Goal: Task Accomplishment & Management: Complete application form

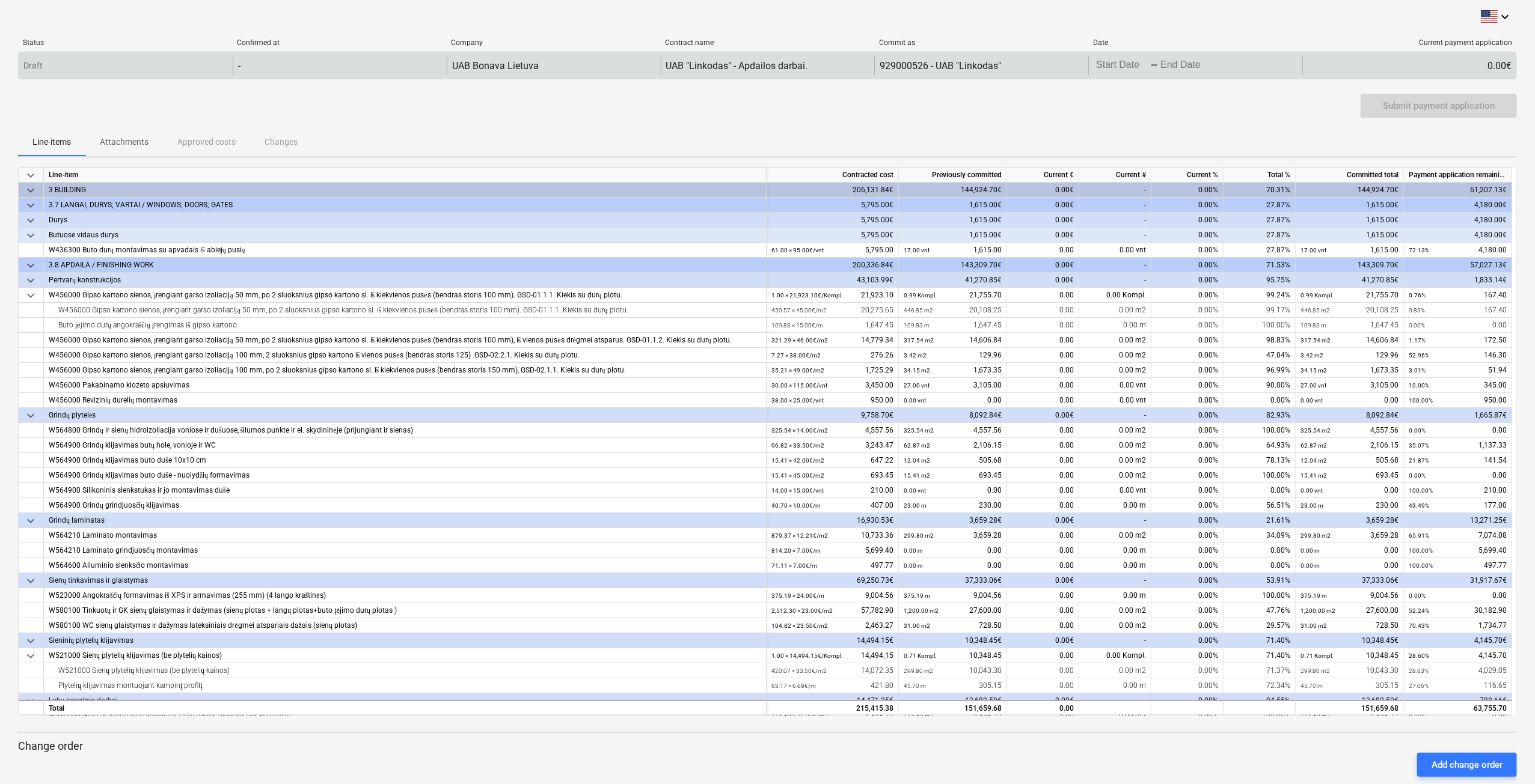
click at [1216, 69] on div "Press the down arrow key to interact with the calendar and select a date. Press…" at bounding box center [1196, 65] width 214 height 19
click at [1248, 65] on div "Press the down arrow key to interact with the calendar and select a date. Press…" at bounding box center [1196, 65] width 214 height 19
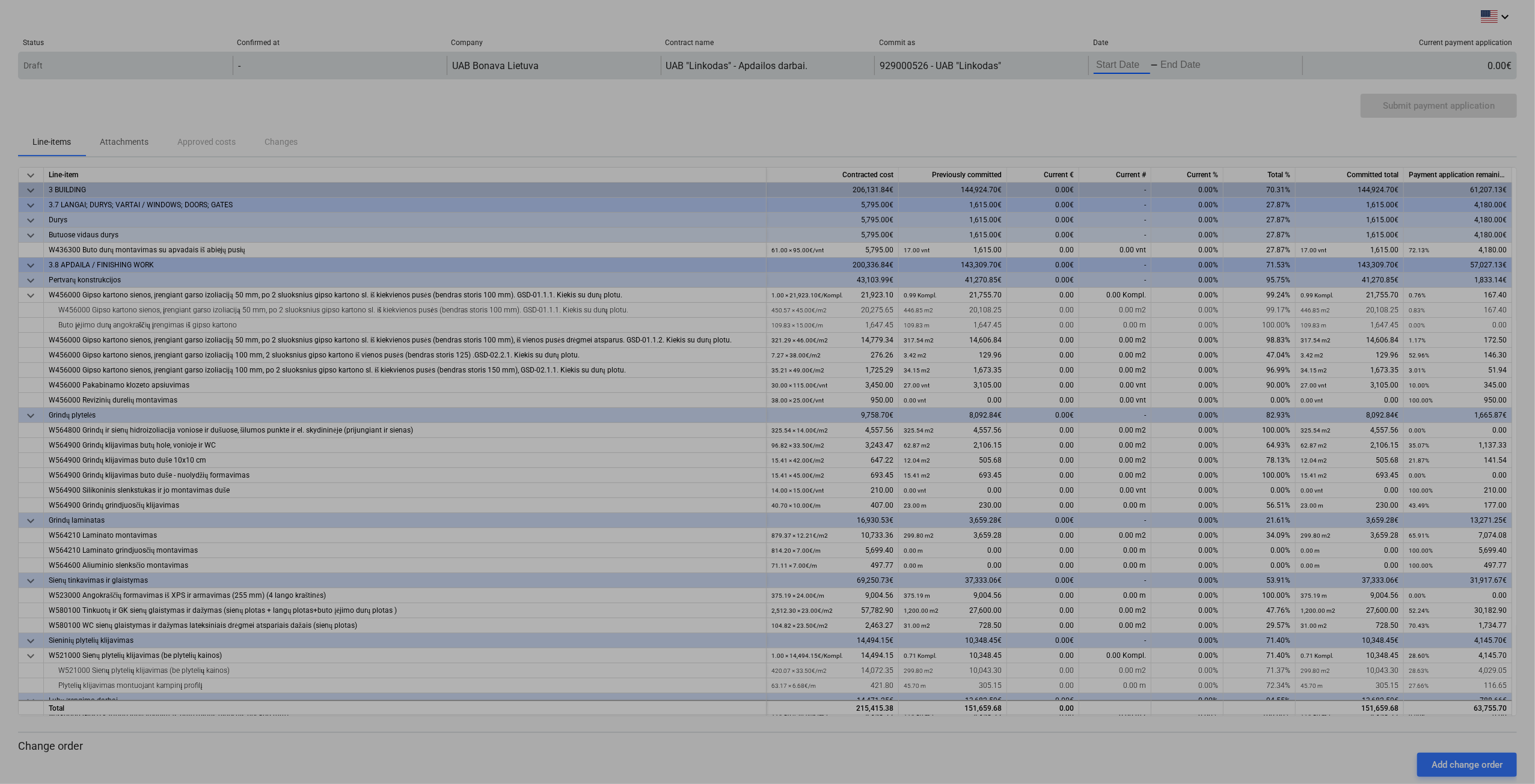
click at [1144, 67] on body "keyboard_arrow_down Status Confirmed at Company Contract name Commit as Date Cu…" at bounding box center [768, 392] width 1535 height 784
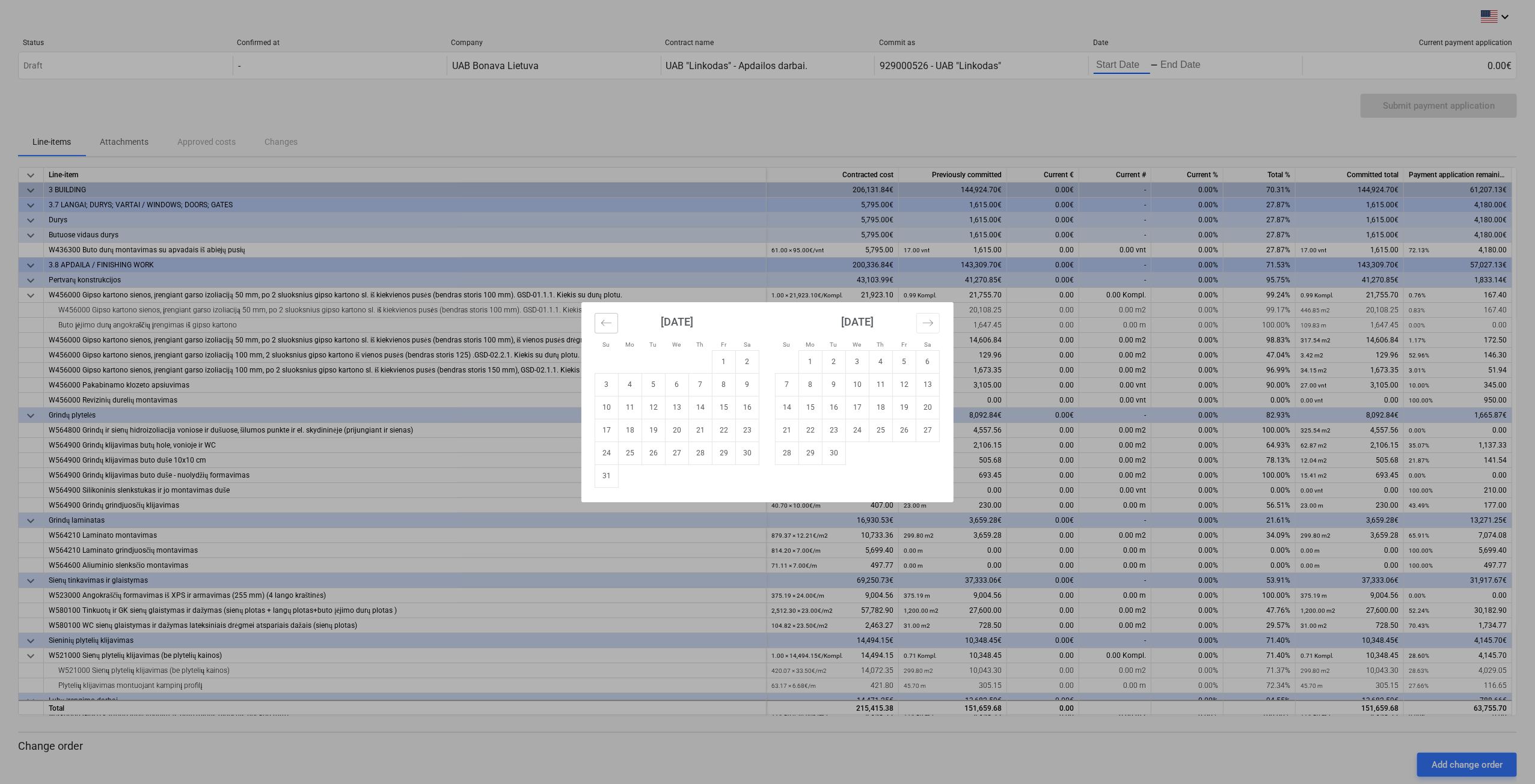
click at [605, 325] on icon "Move backward to switch to the previous month." at bounding box center [606, 323] width 12 height 12
click at [683, 429] on td "23" at bounding box center [677, 430] width 23 height 23
type input "[DATE]"
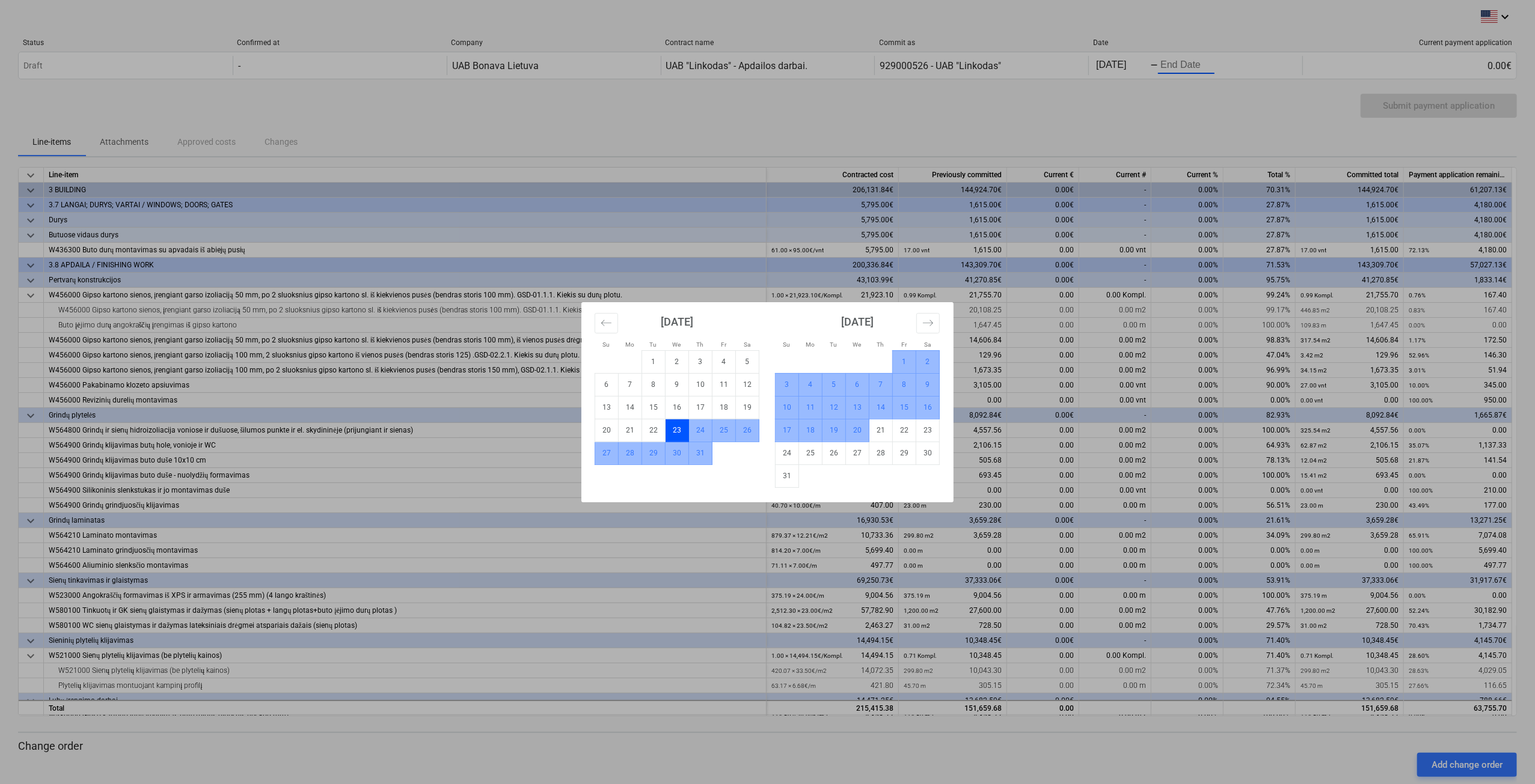
click at [852, 431] on td "20" at bounding box center [858, 430] width 23 height 23
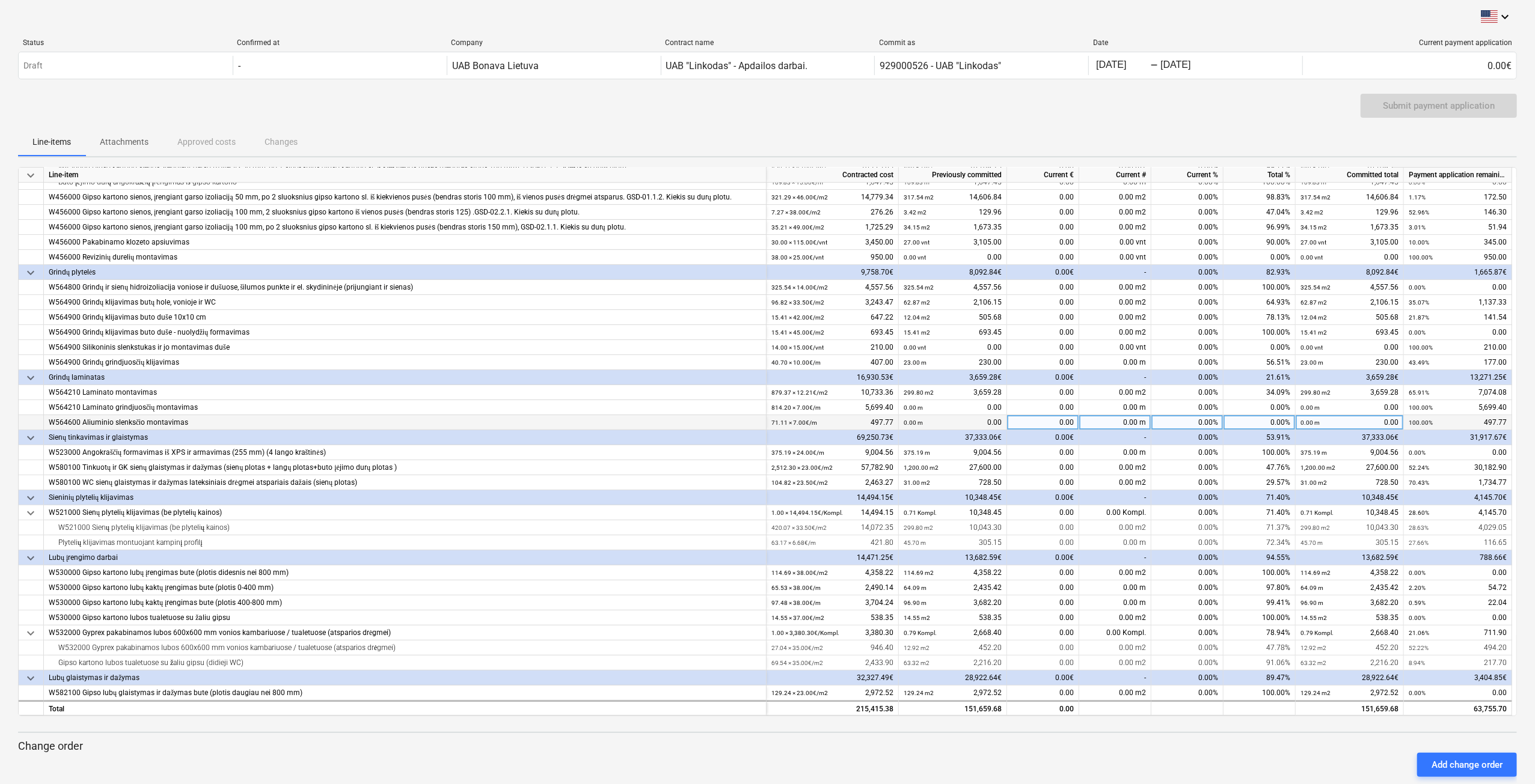
scroll to position [120, 0]
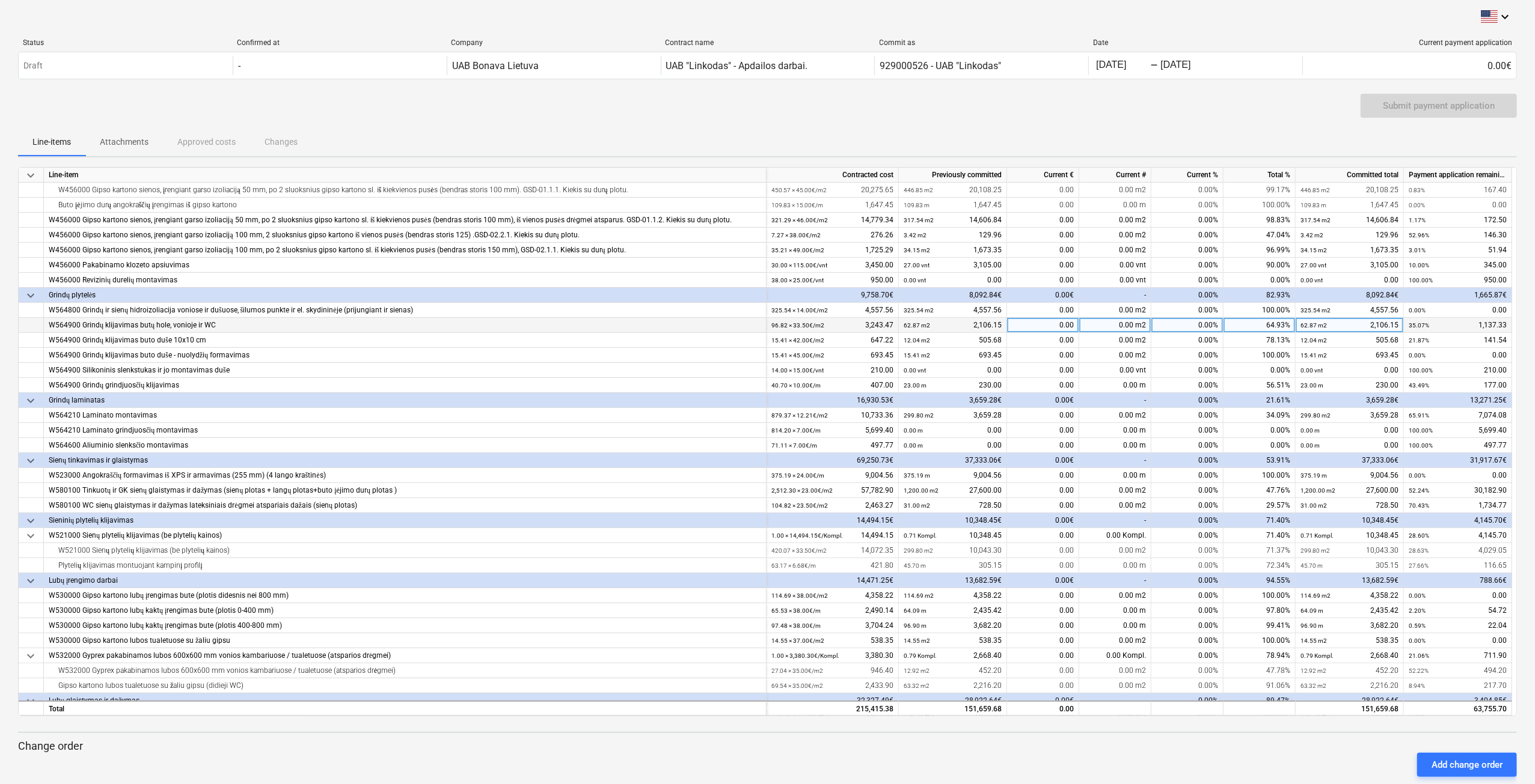
click at [1098, 323] on div "0.00 m2" at bounding box center [1115, 325] width 73 height 15
type input "28.72"
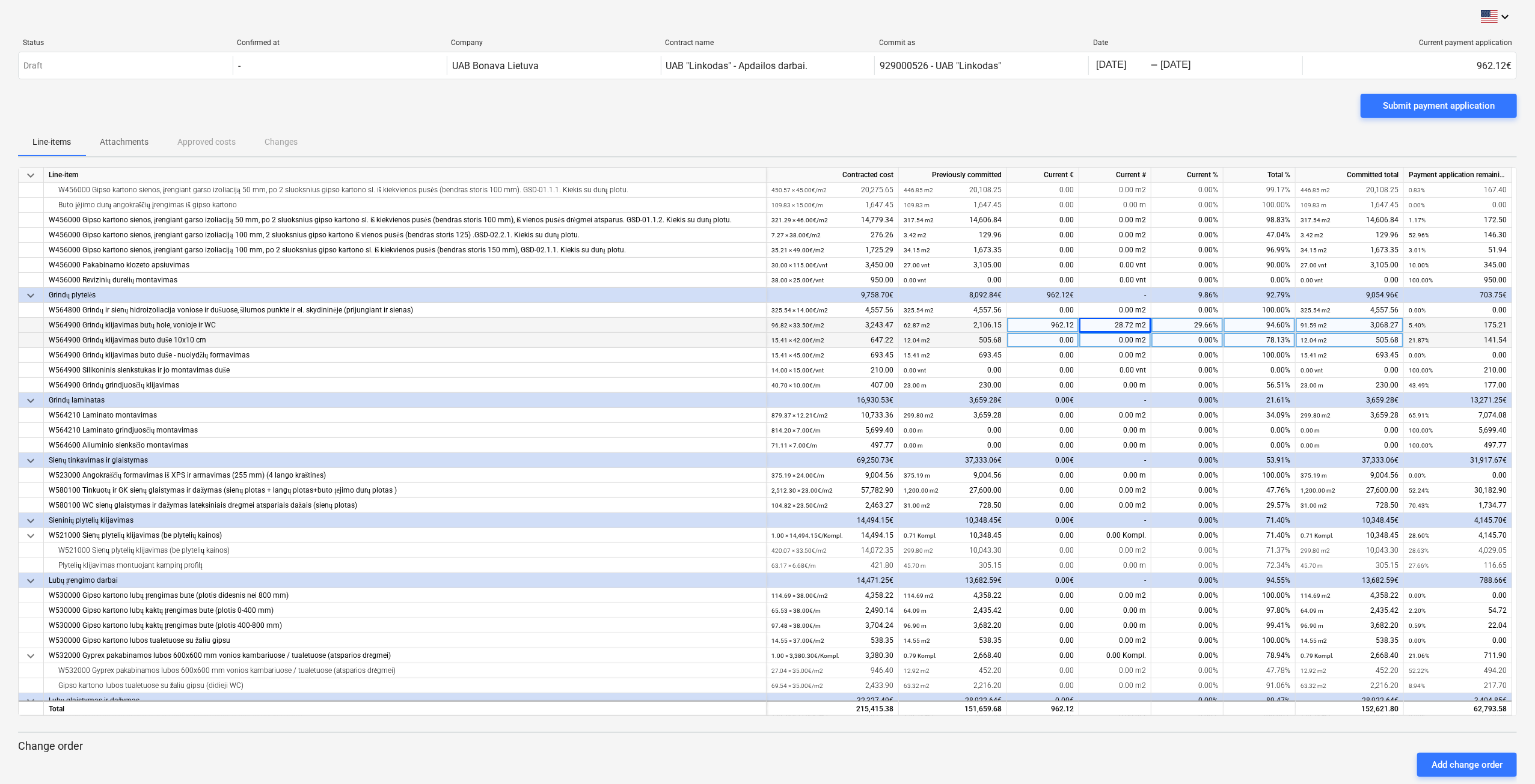
click at [1098, 338] on div "0.00 m2" at bounding box center [1115, 340] width 73 height 15
type input "3.37"
click at [1166, 396] on div "0.00%" at bounding box center [1188, 400] width 73 height 15
click at [1123, 386] on div "0.00 m" at bounding box center [1115, 385] width 73 height 15
type input "12.30"
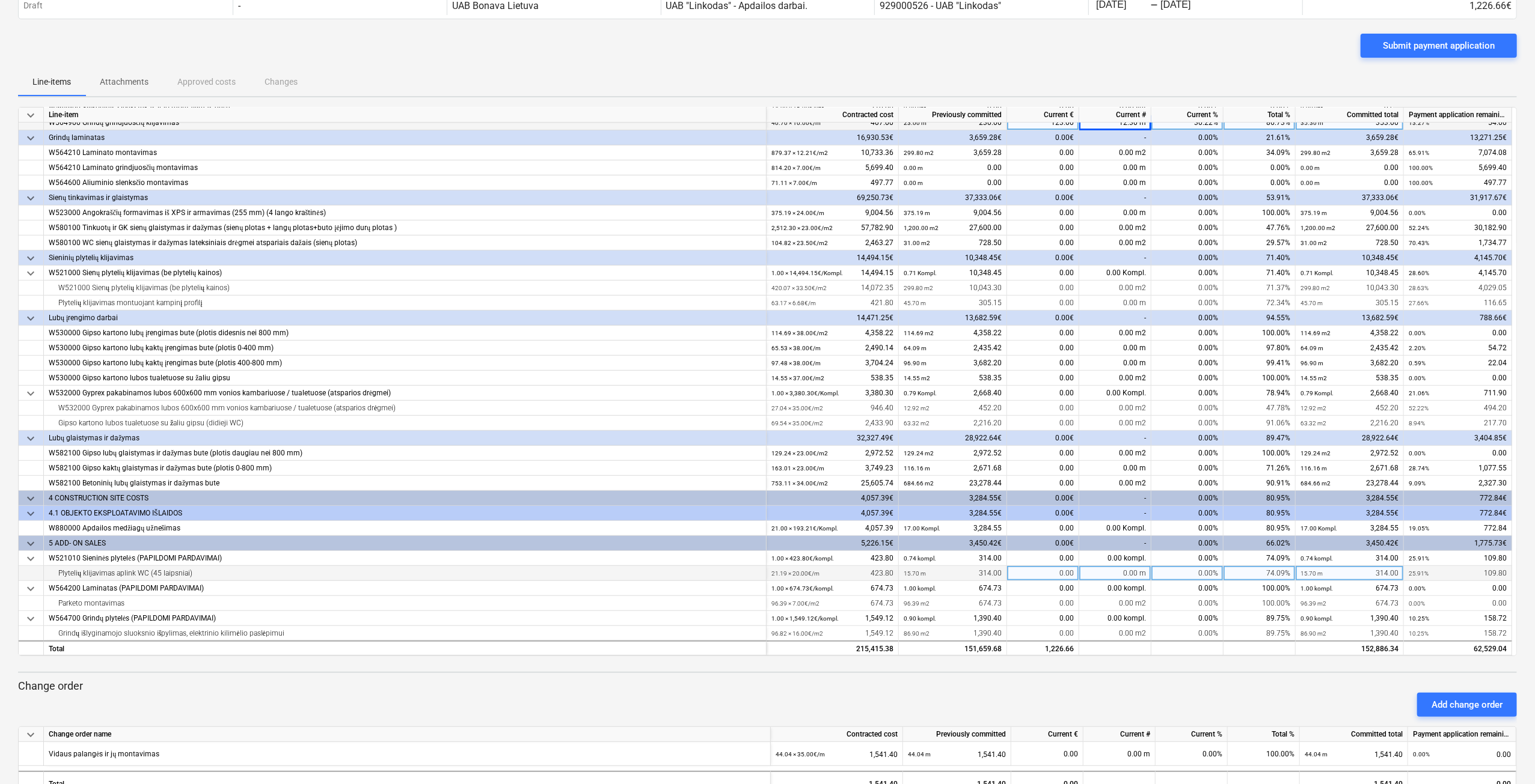
scroll to position [383, 0]
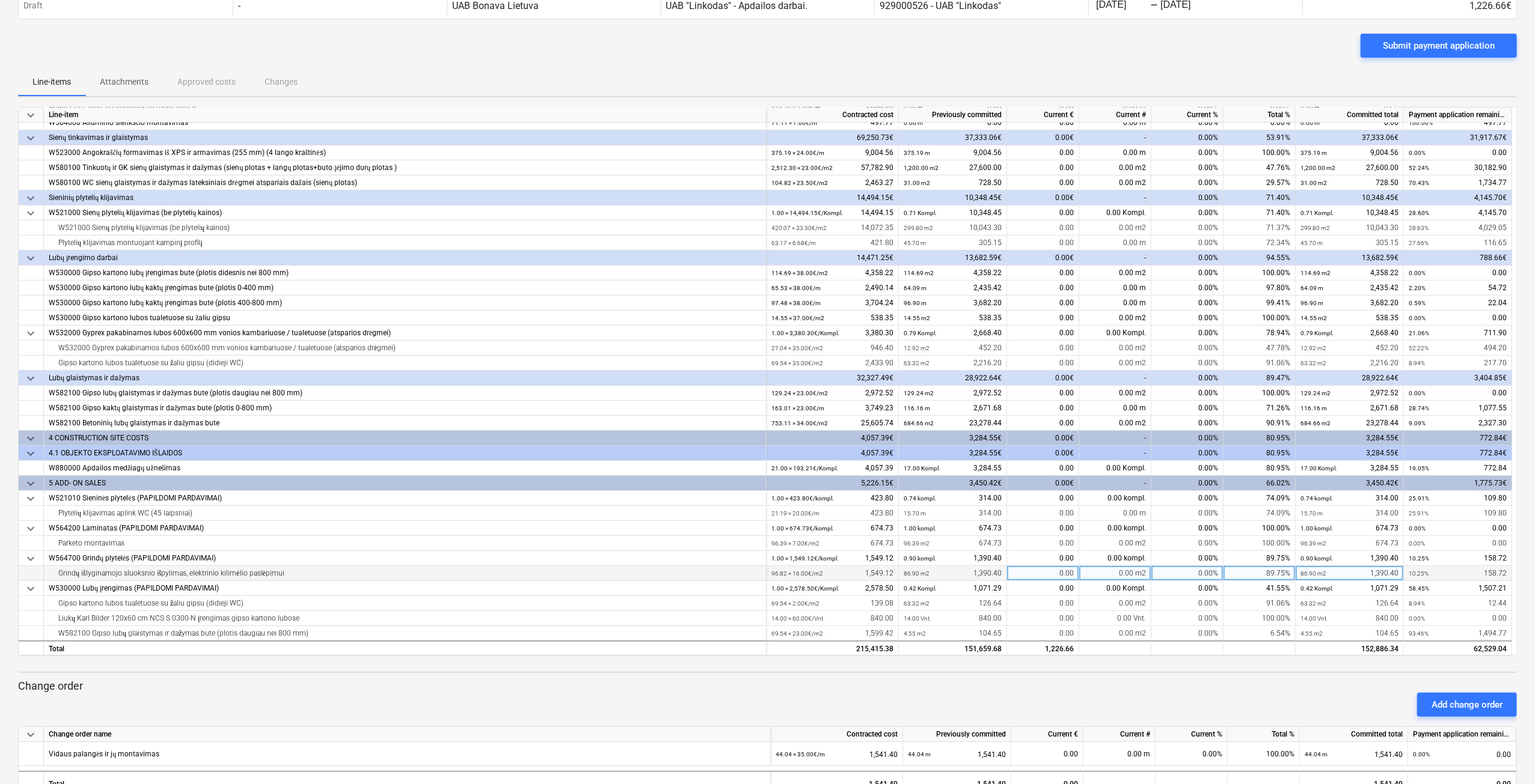
click at [1114, 574] on div "0.00 m2" at bounding box center [1115, 573] width 73 height 15
type input "3.75"
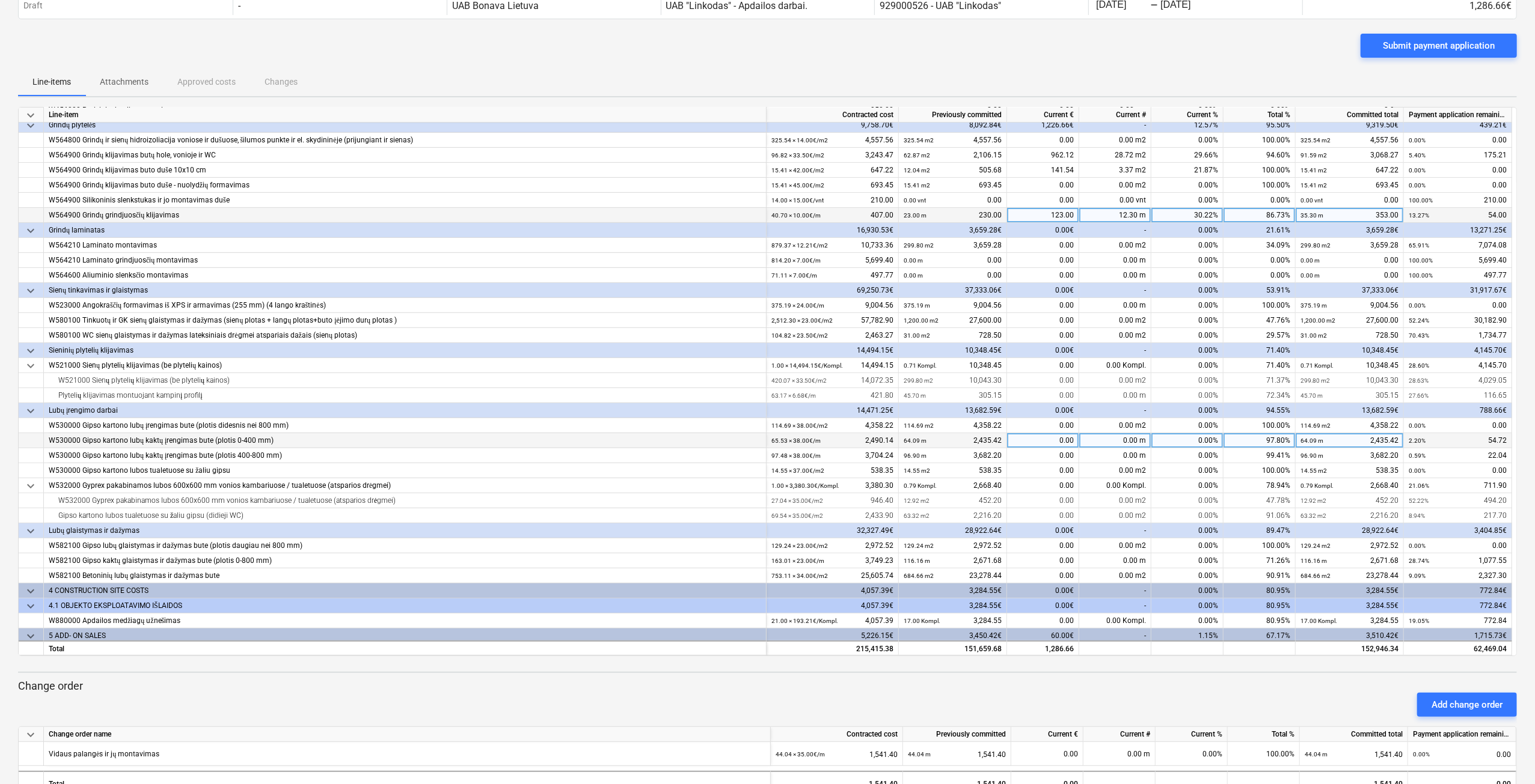
scroll to position [203, 0]
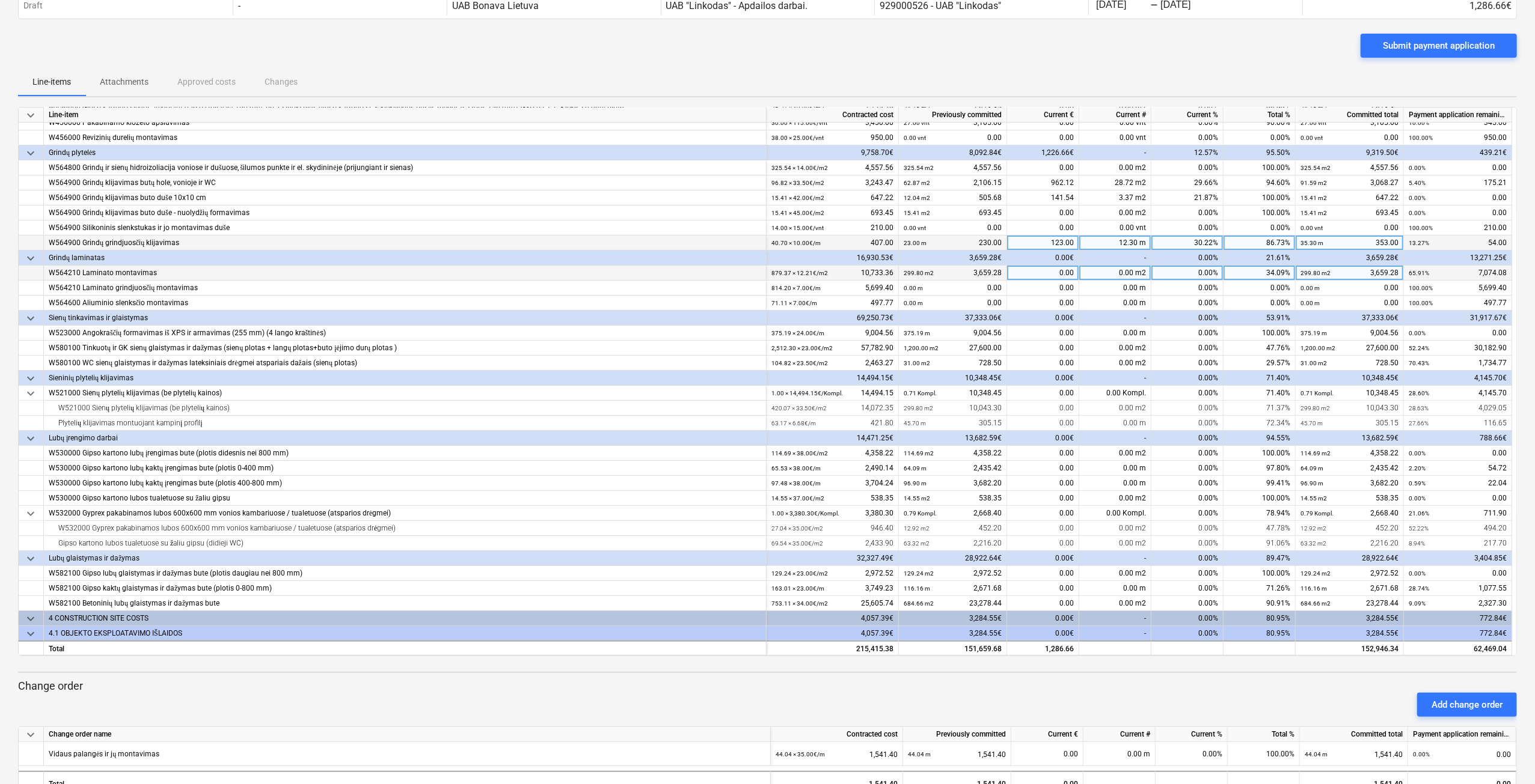
click at [1106, 270] on div "0.00 m2" at bounding box center [1115, 273] width 73 height 15
type input "280,40"
click at [1104, 294] on div "0.00 m" at bounding box center [1115, 288] width 73 height 15
click at [1114, 272] on div "0.00 m2" at bounding box center [1115, 273] width 73 height 15
type input "280.40"
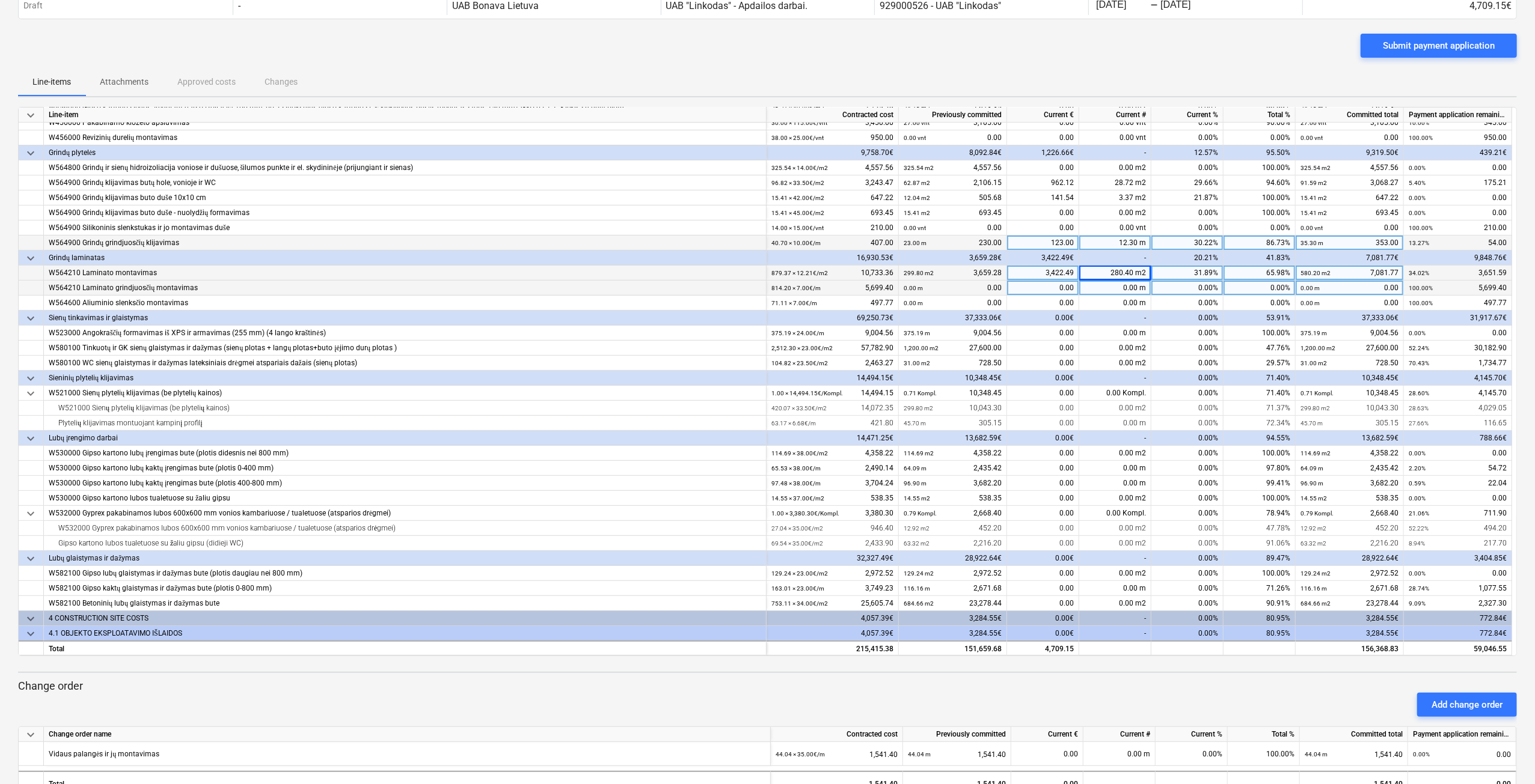
click at [1106, 291] on div "0.00 m" at bounding box center [1115, 288] width 73 height 15
type input "310"
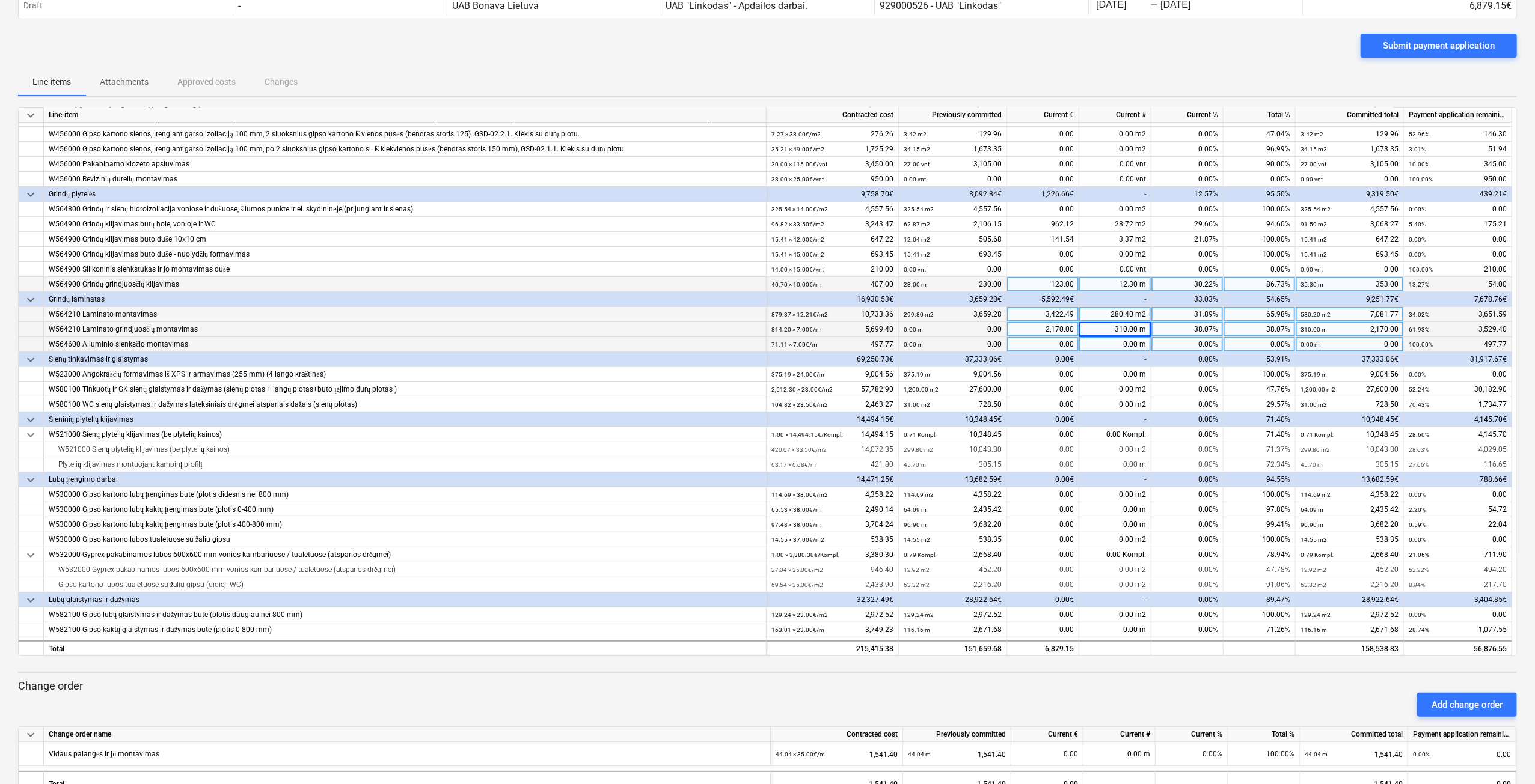
scroll to position [143, 0]
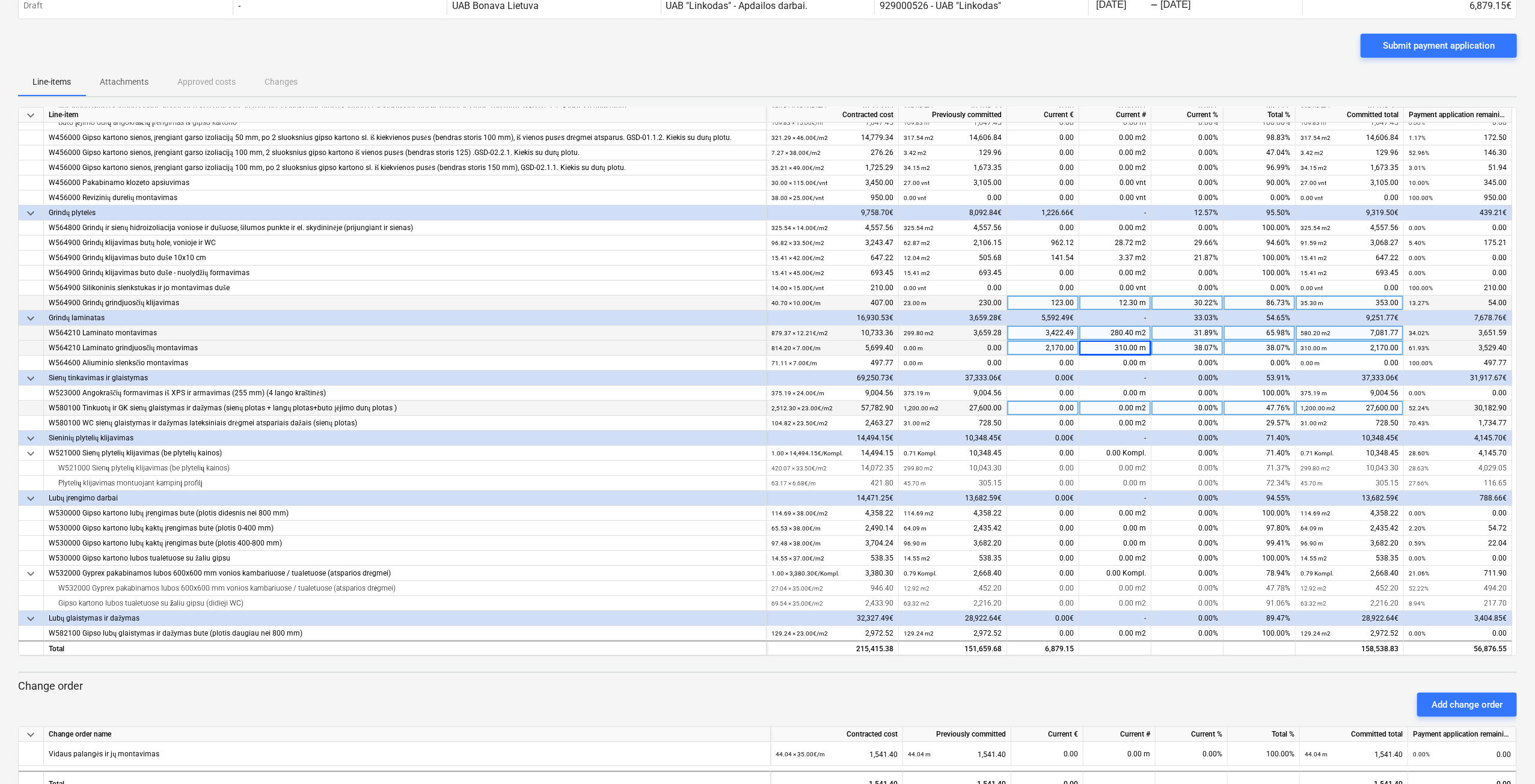
click at [1106, 408] on div "0.00 m2" at bounding box center [1115, 408] width 73 height 15
type input "737.30"
click at [1117, 419] on div "0.00 m2" at bounding box center [1115, 422] width 73 height 15
type input "24.3"
click at [1115, 443] on div "-" at bounding box center [1115, 438] width 73 height 15
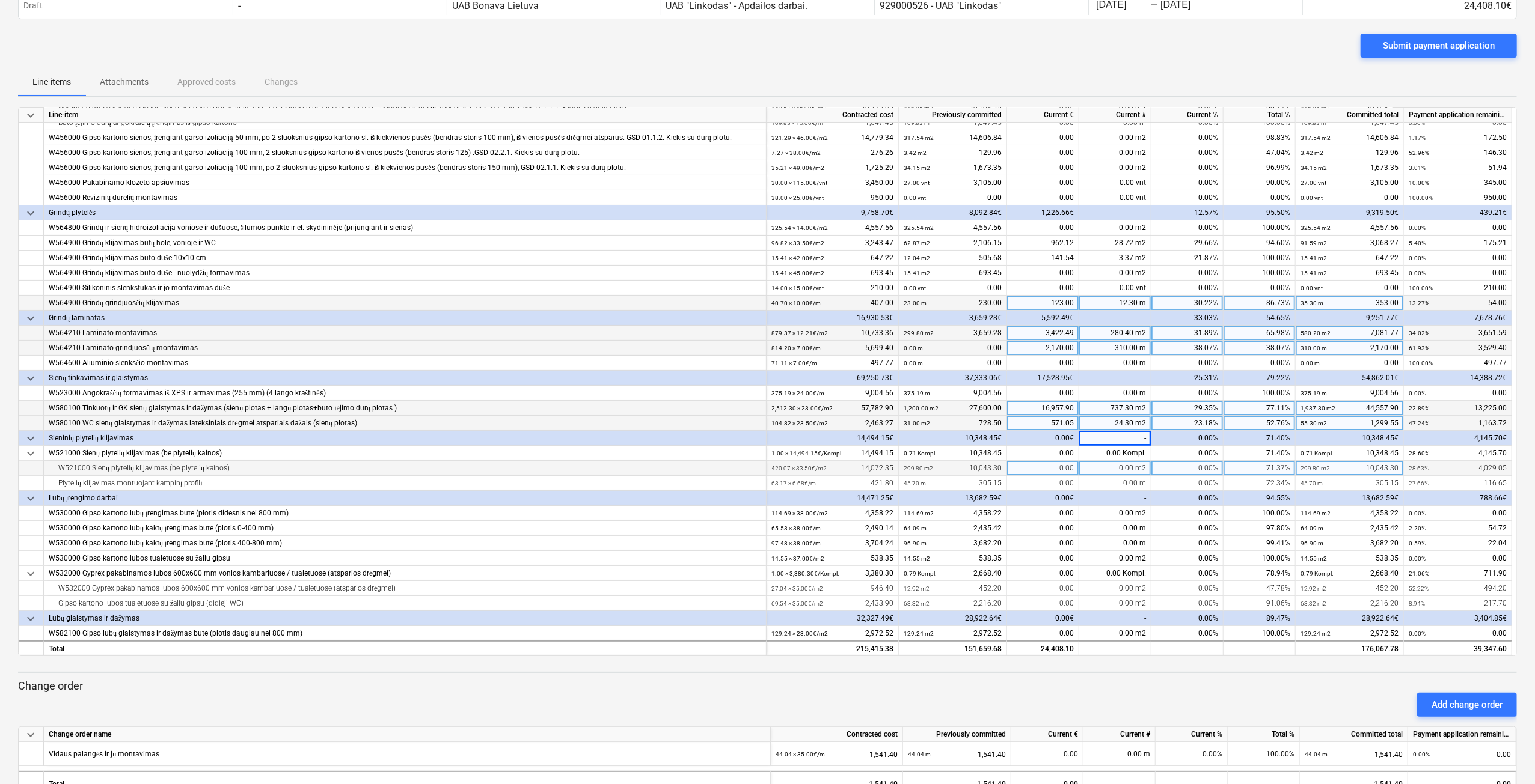
click at [1106, 467] on div "0.00 m2" at bounding box center [1115, 468] width 73 height 15
type input "118.10"
click at [1120, 481] on div "0.00 m" at bounding box center [1115, 483] width 73 height 15
type input "17,47"
click at [1120, 481] on div "0.00 m" at bounding box center [1115, 483] width 73 height 15
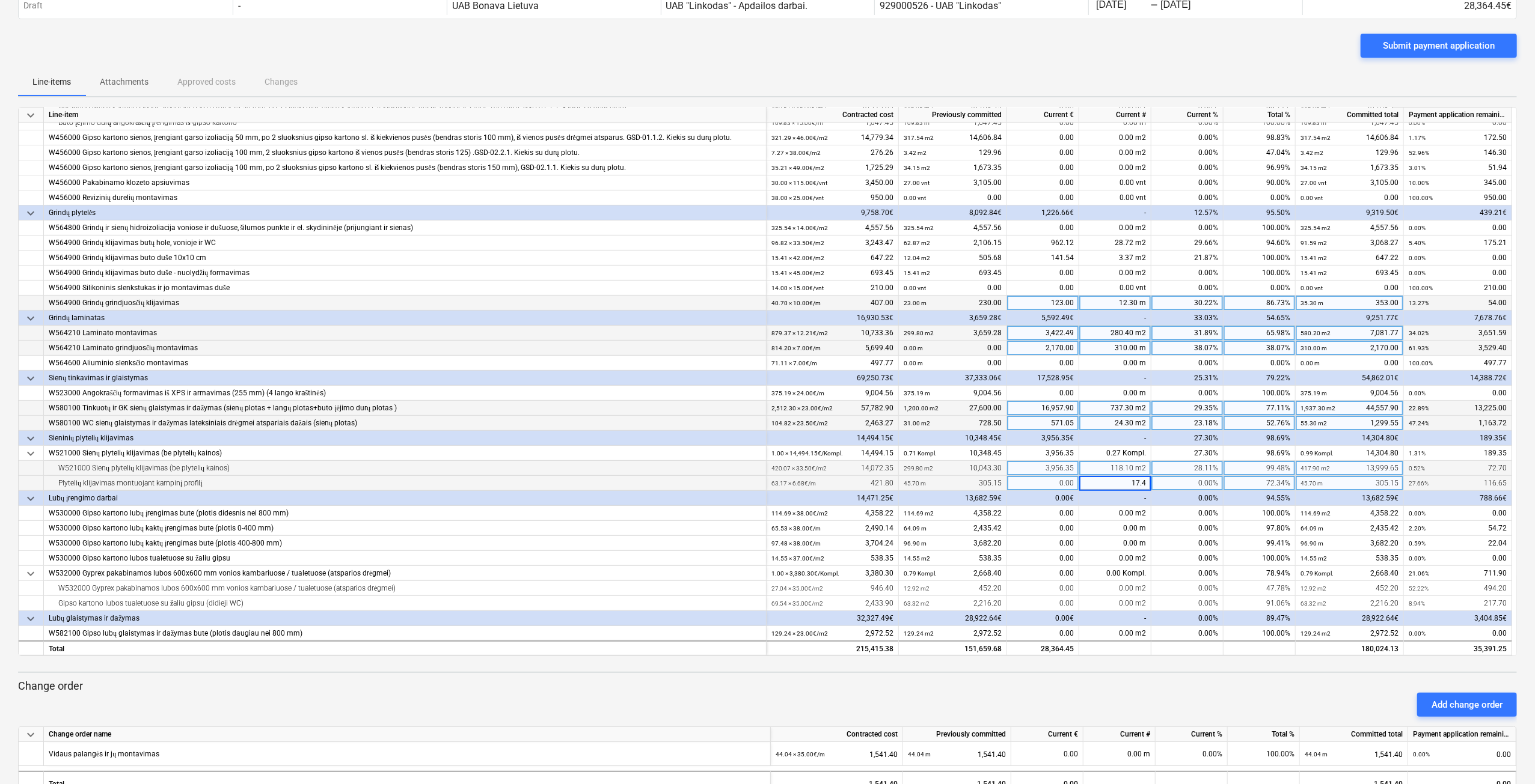
type input "17.47"
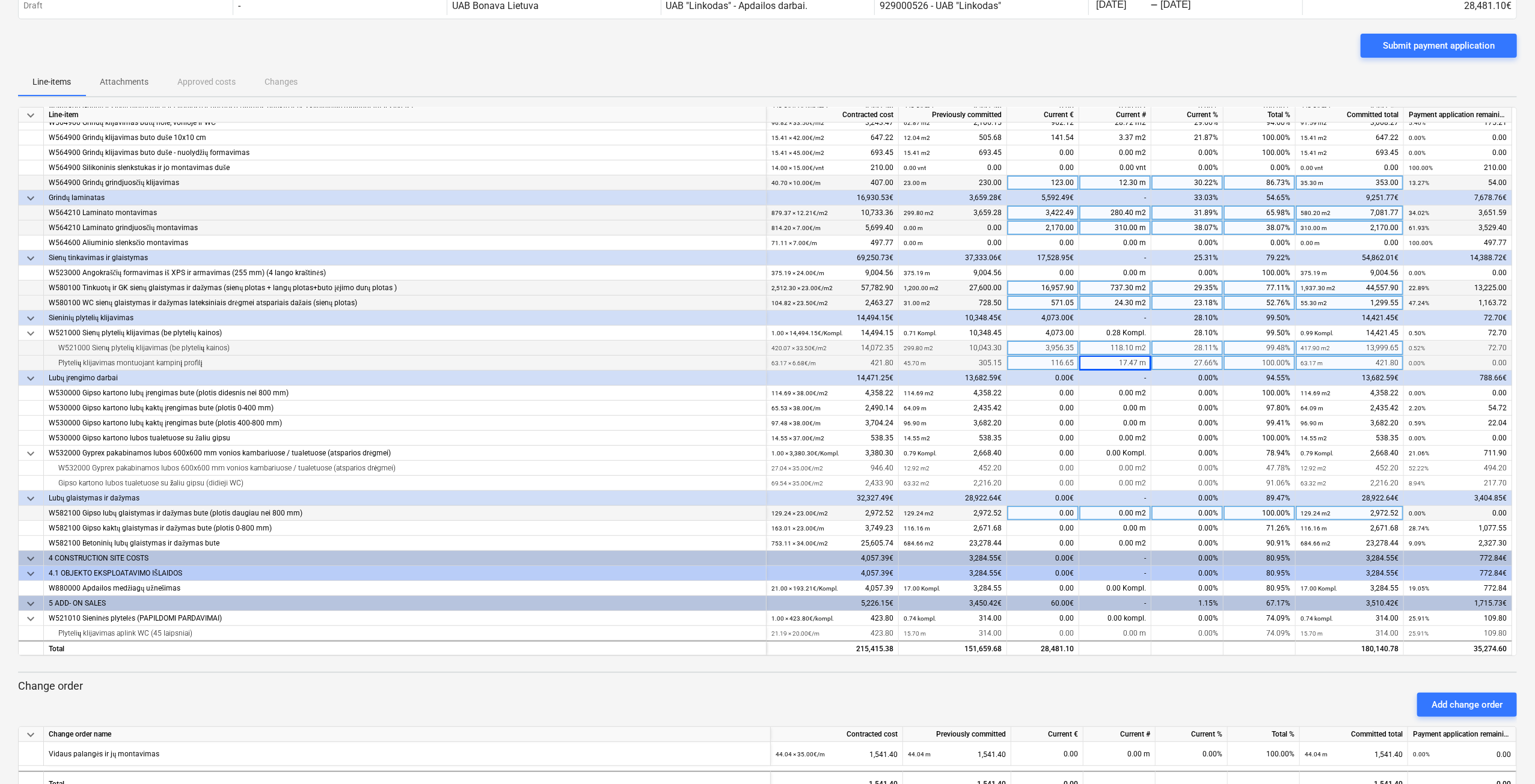
scroll to position [323, 0]
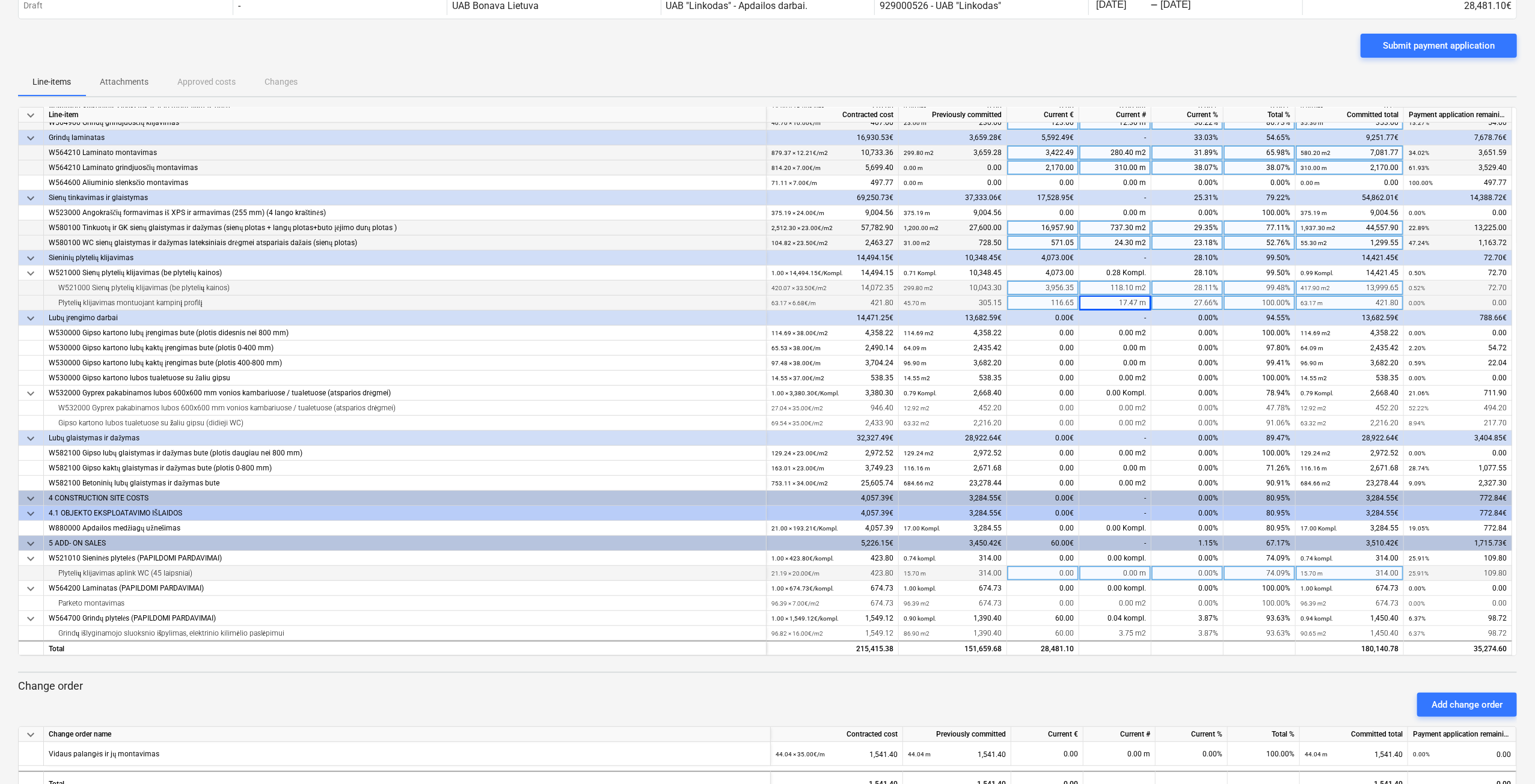
click at [1109, 576] on div "0.00 m" at bounding box center [1115, 573] width 73 height 15
type input "4.07"
click at [1114, 407] on div "0.00 m2" at bounding box center [1115, 408] width 73 height 15
type input "4.72"
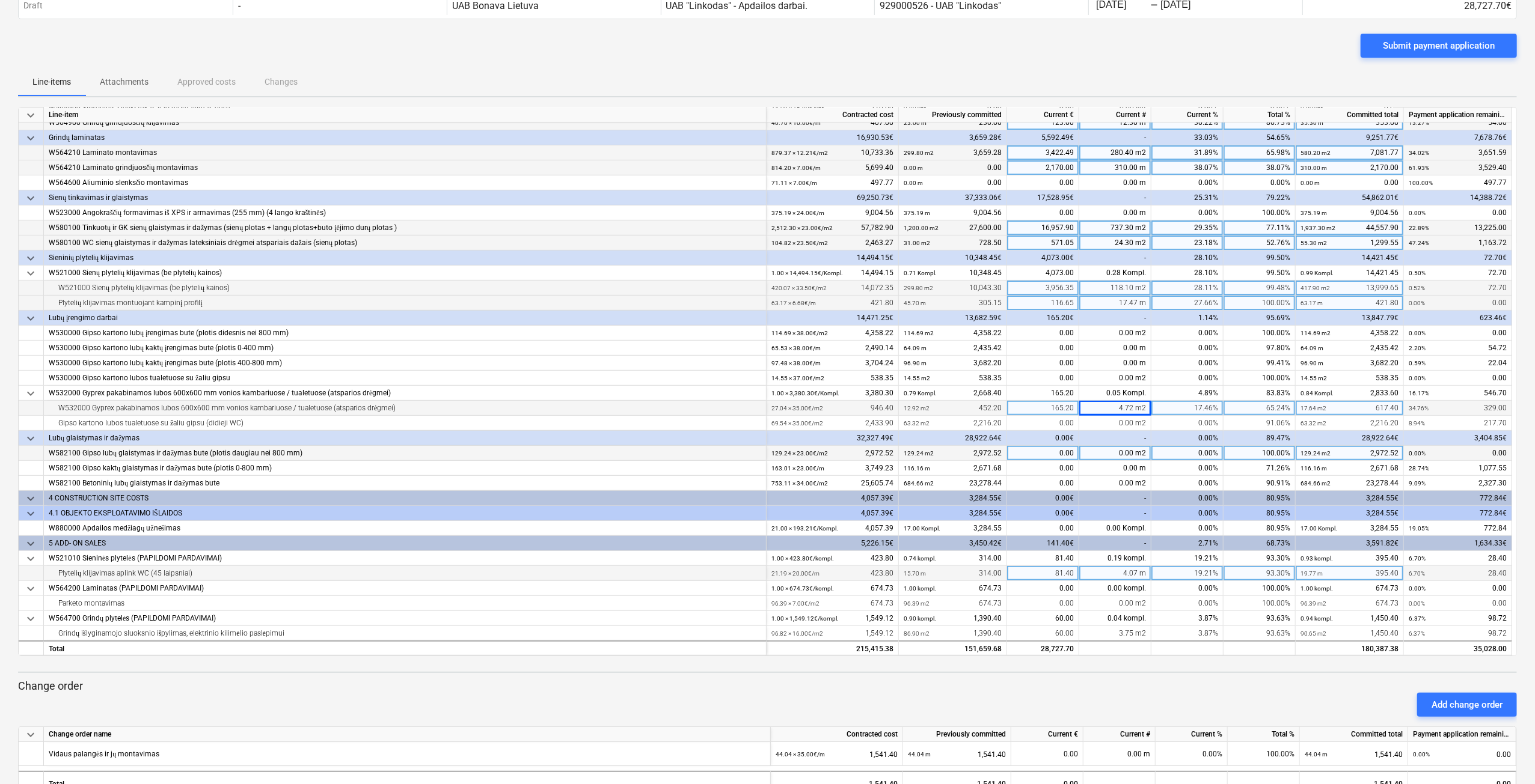
click at [1118, 454] on div "0.00 m2" at bounding box center [1115, 453] width 73 height 15
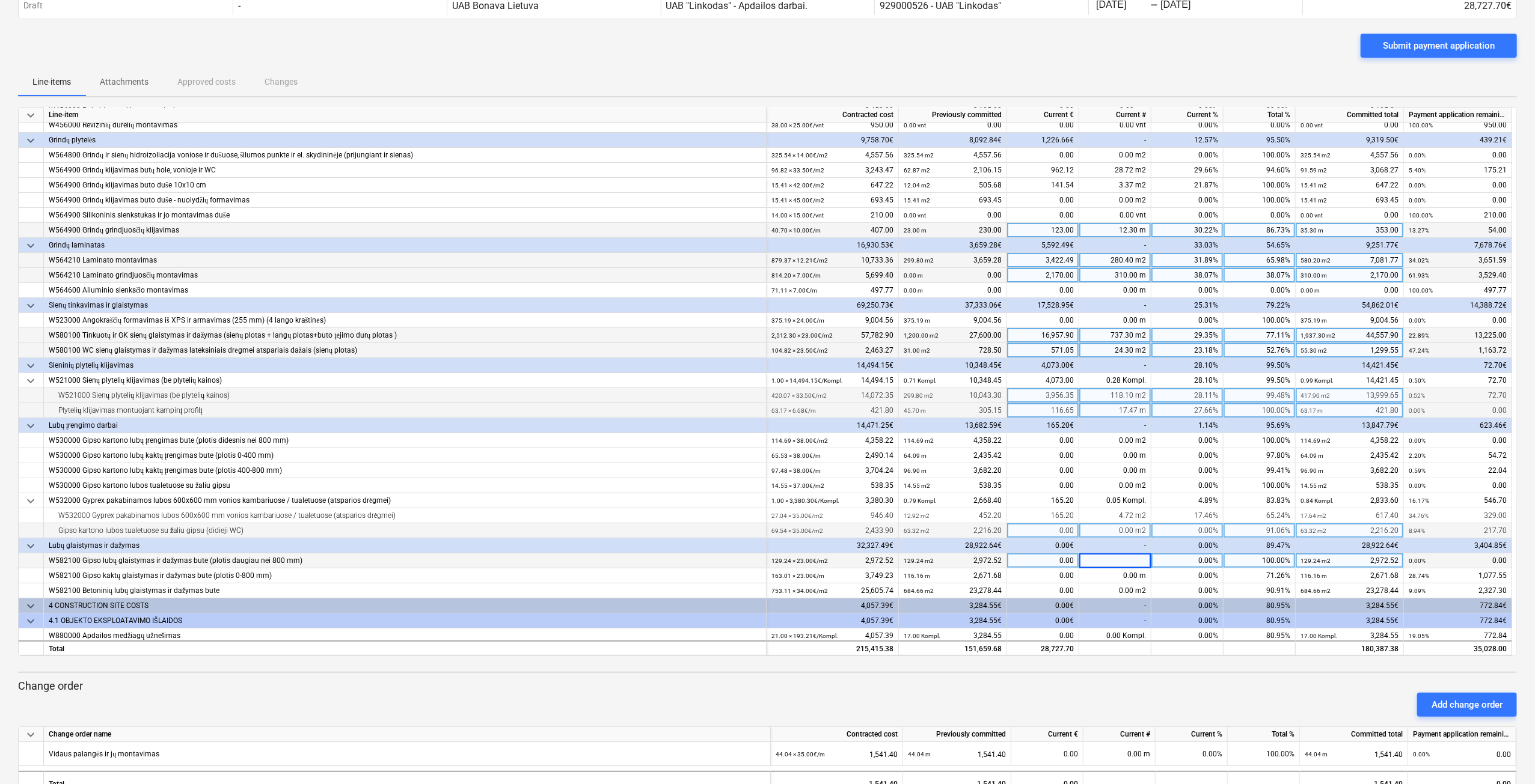
scroll to position [241, 0]
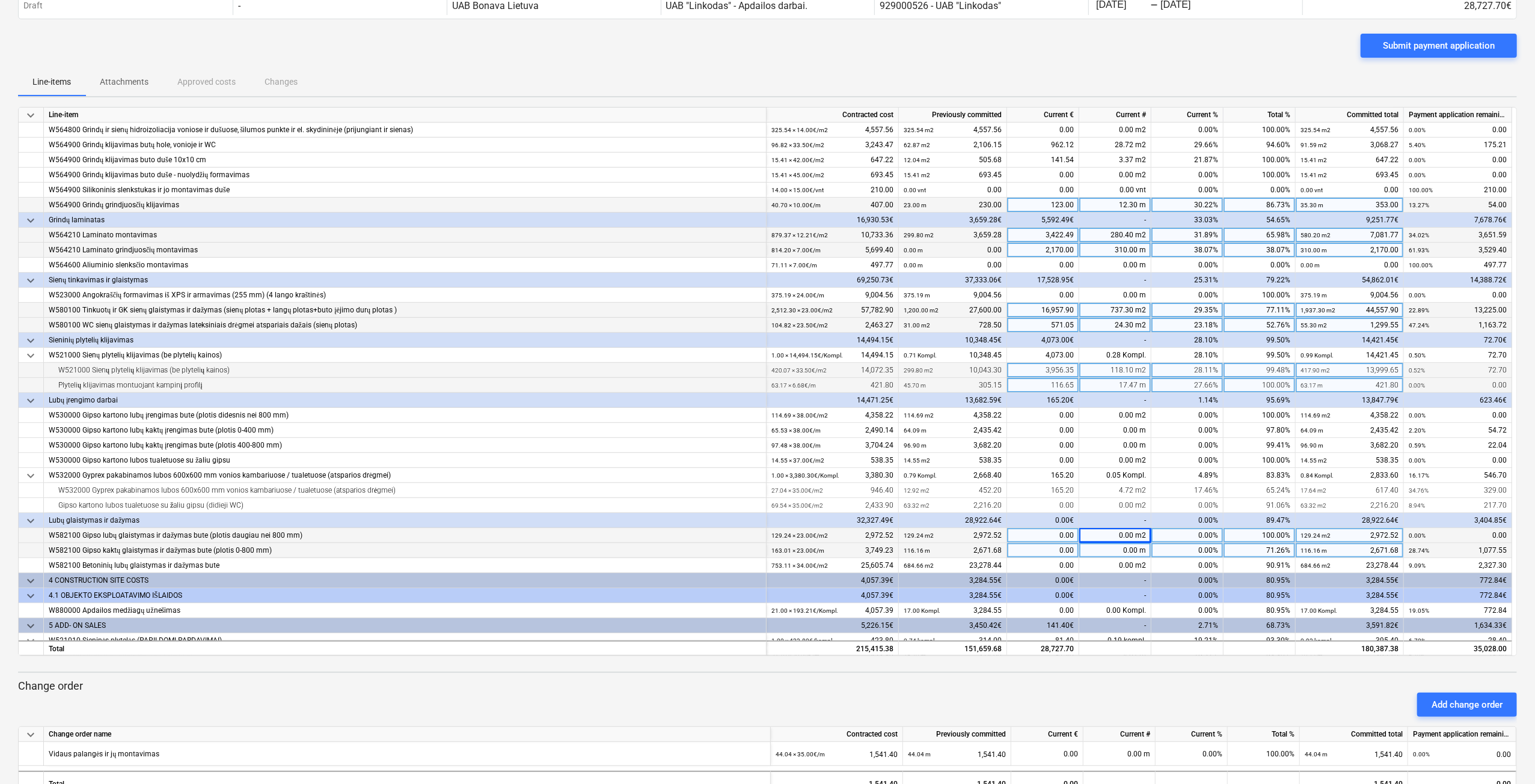
click at [1121, 547] on div "0.00 m" at bounding box center [1115, 550] width 73 height 15
type input "45.15"
click at [1112, 563] on div "0.00 m2" at bounding box center [1115, 565] width 73 height 15
type input "68.45"
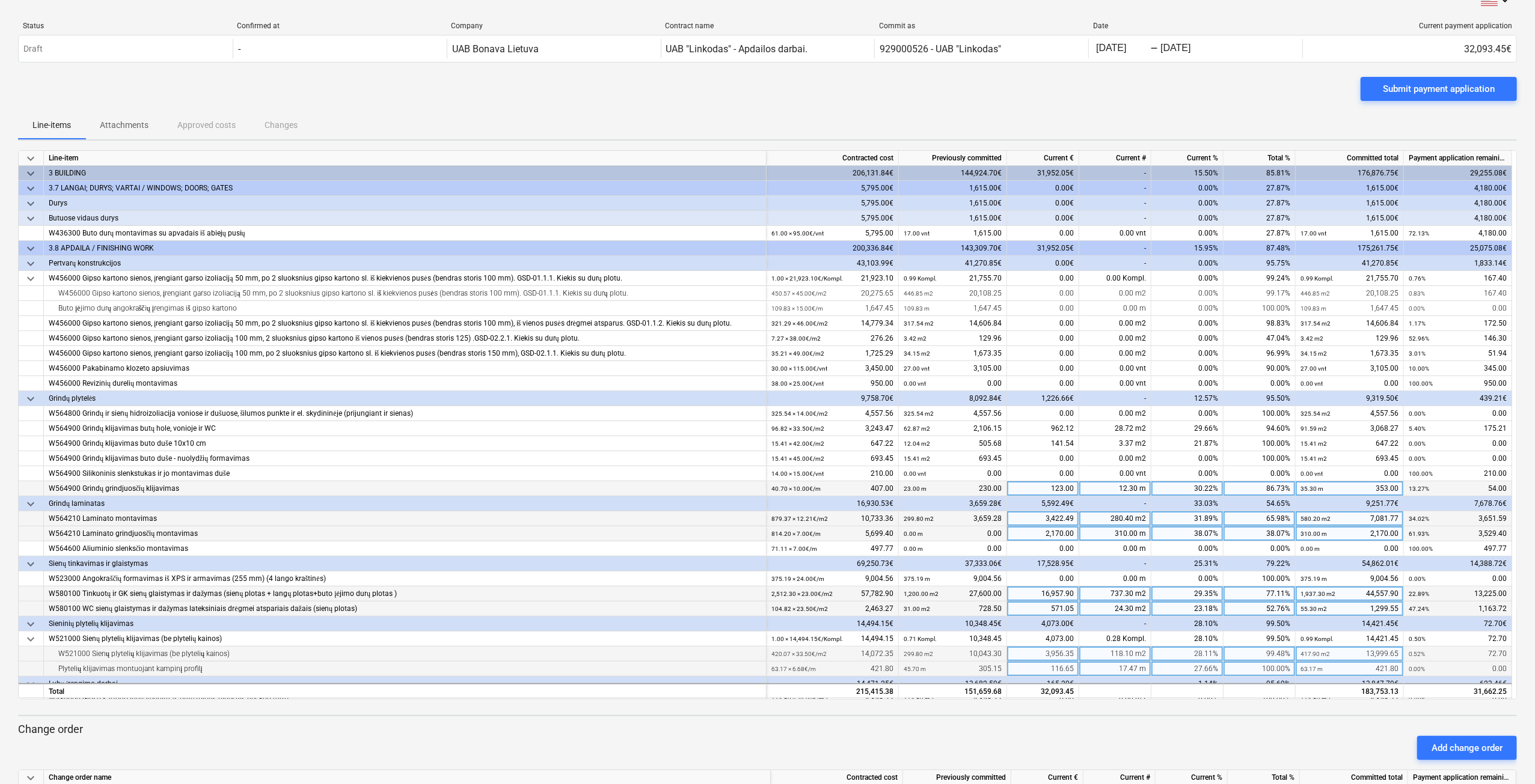
scroll to position [0, 0]
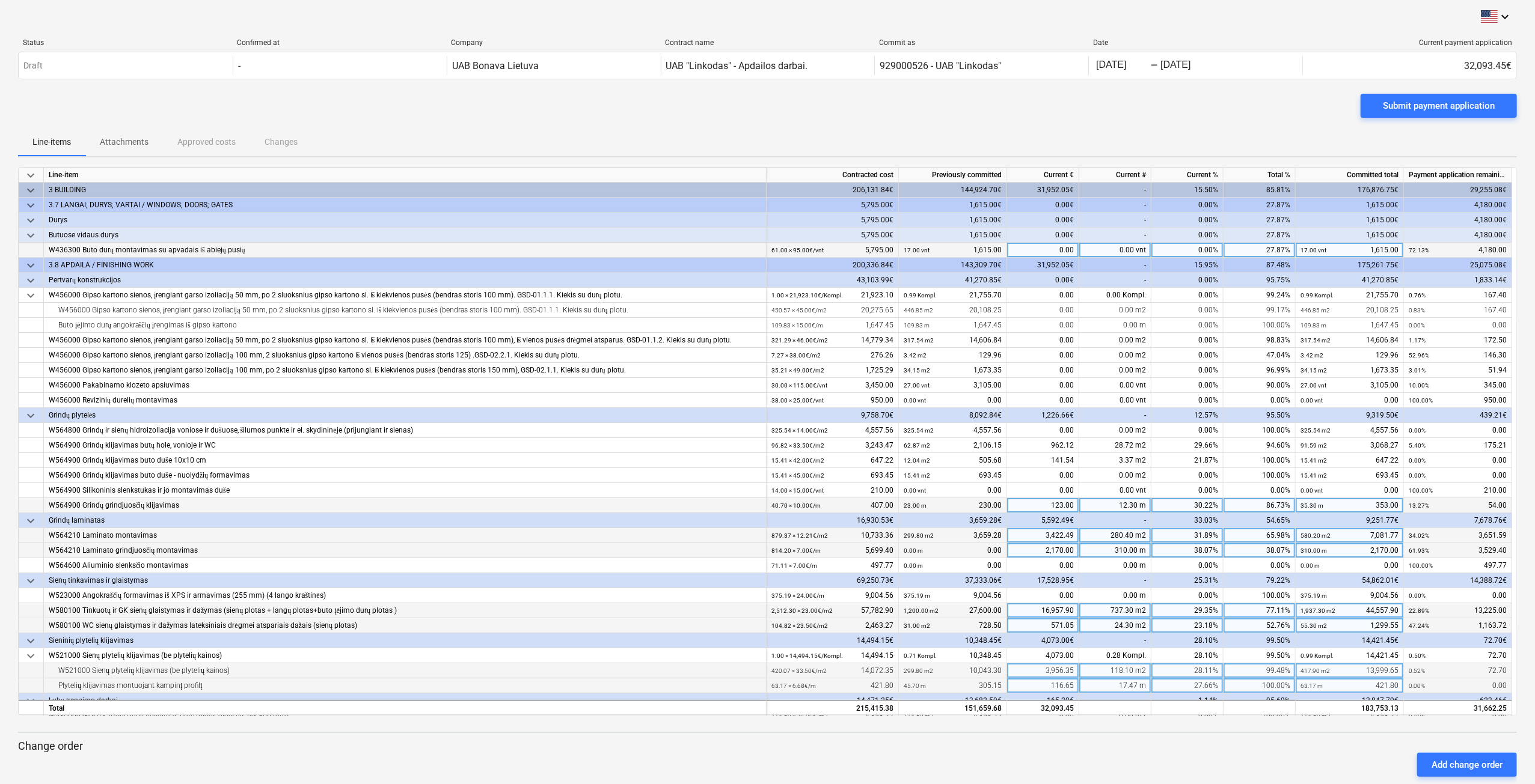
click at [1108, 251] on div "0.00 vnt" at bounding box center [1115, 250] width 73 height 15
type input "6"
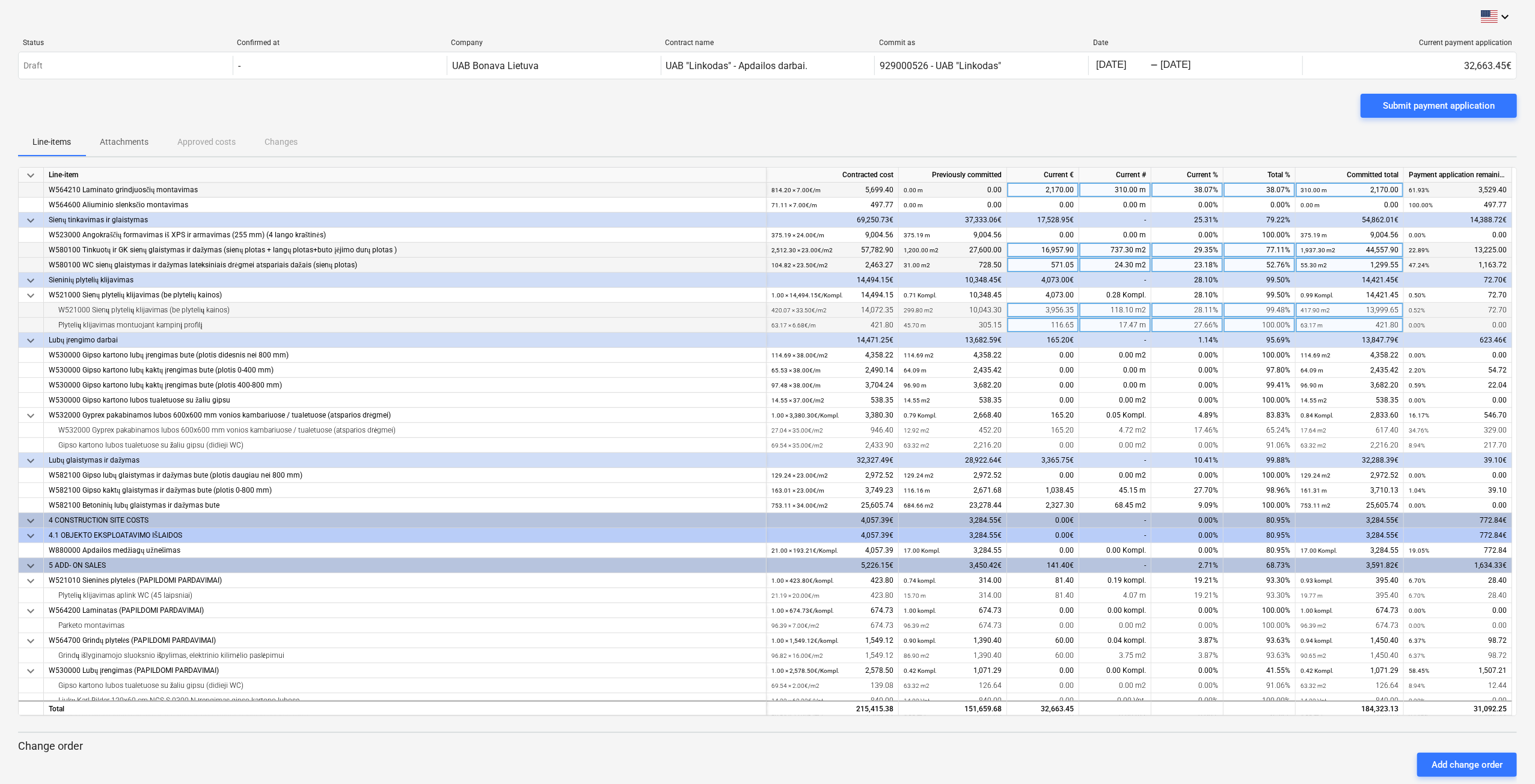
scroll to position [383, 0]
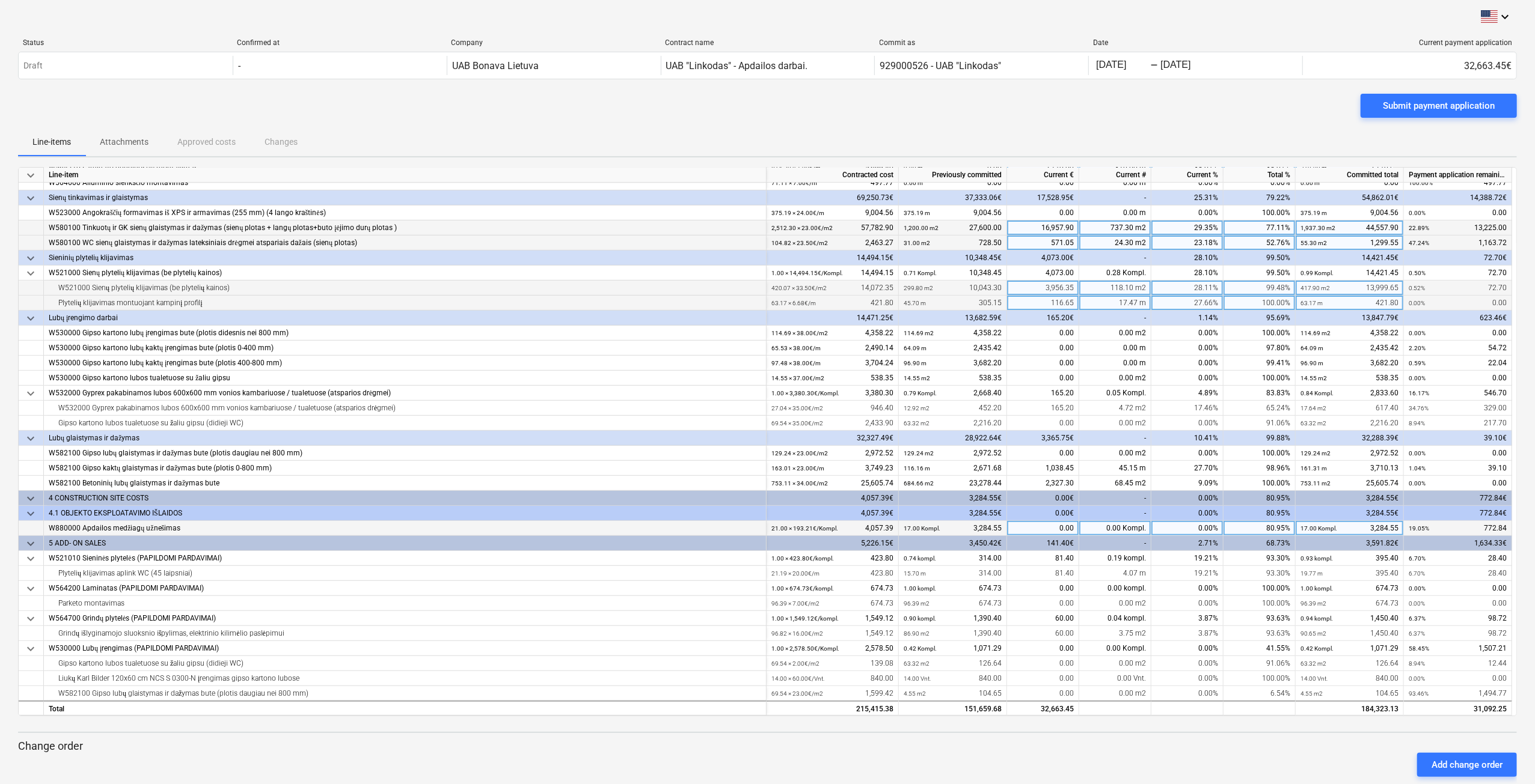
click at [1114, 528] on div "0.00 Kompl." at bounding box center [1115, 528] width 73 height 15
type input "3"
click at [1172, 504] on div "0.00%" at bounding box center [1188, 498] width 73 height 15
click at [1112, 692] on div "0.00 m2" at bounding box center [1115, 693] width 73 height 15
type input "62.31"
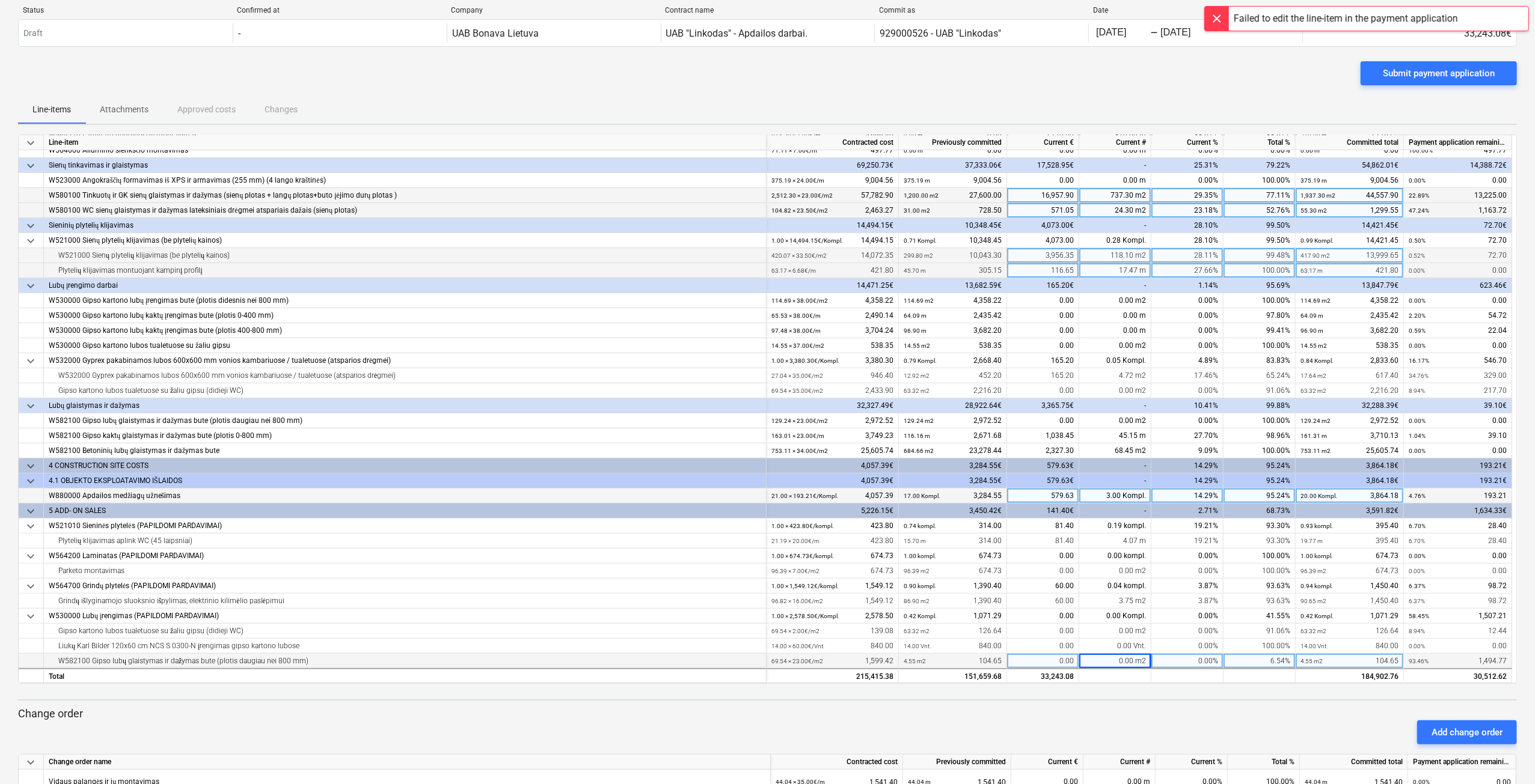
scroll to position [60, 0]
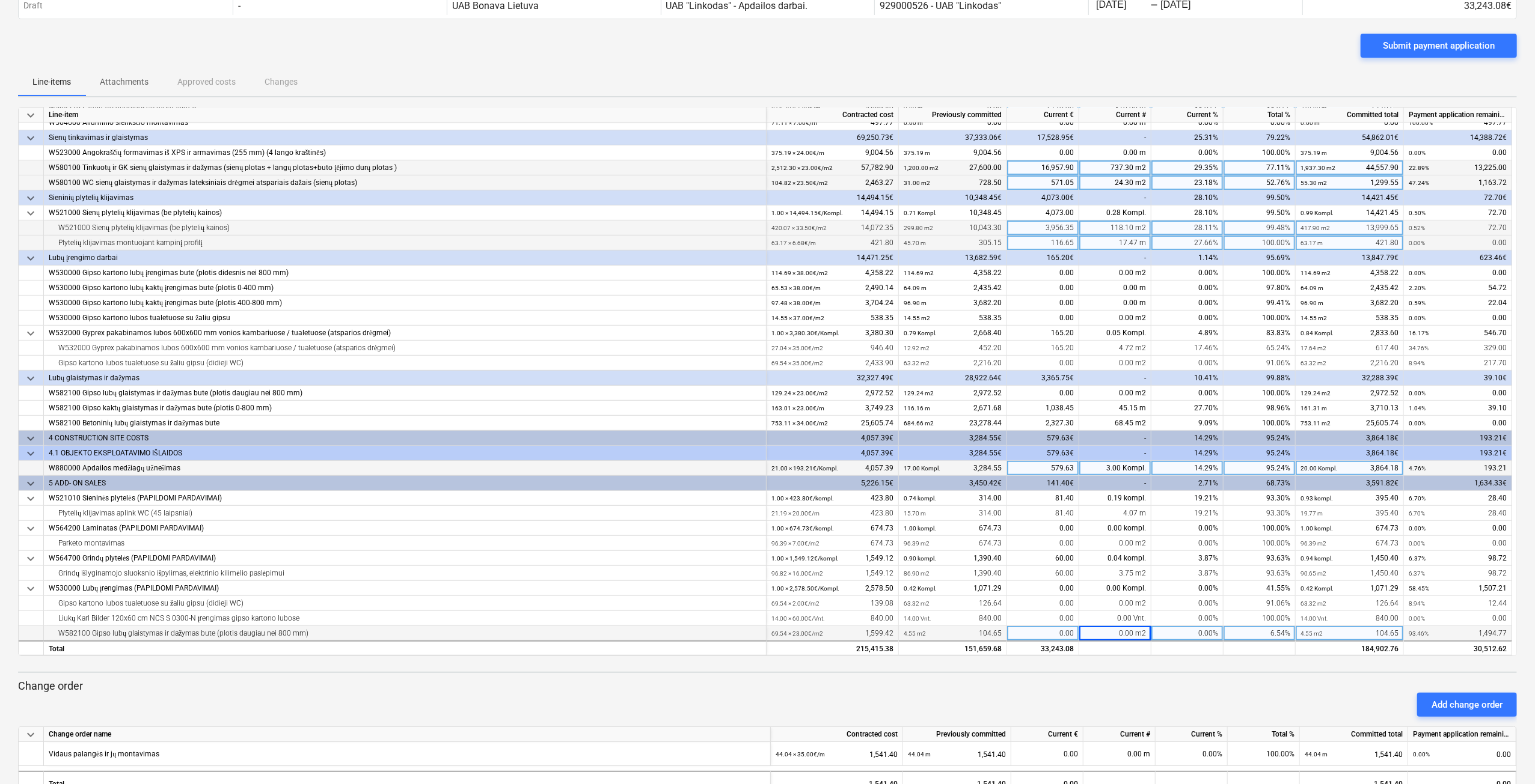
click at [1109, 631] on div "0.00 m2" at bounding box center [1115, 633] width 73 height 15
click at [1108, 392] on div "0.00 m2" at bounding box center [1115, 392] width 73 height 15
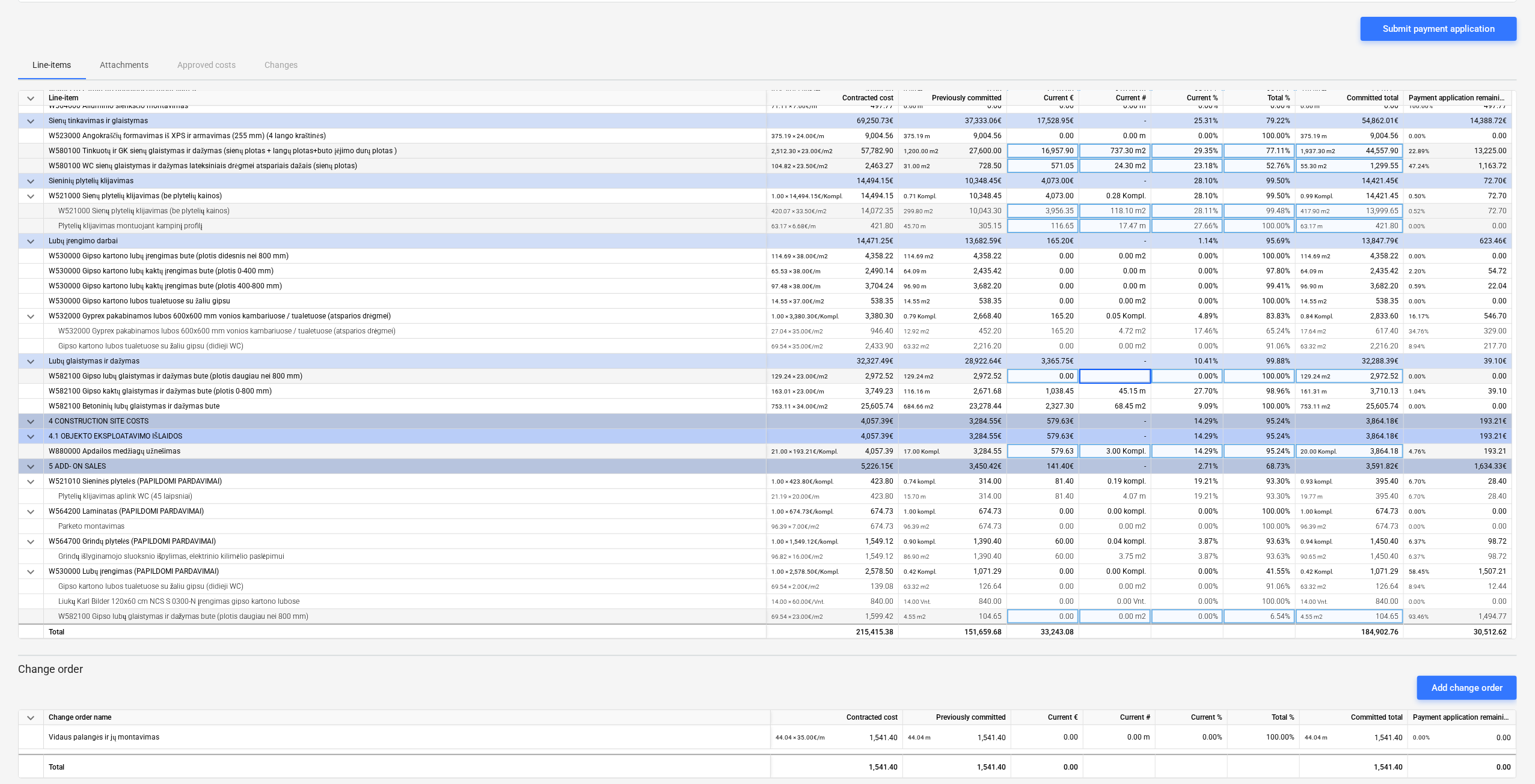
scroll to position [91, 0]
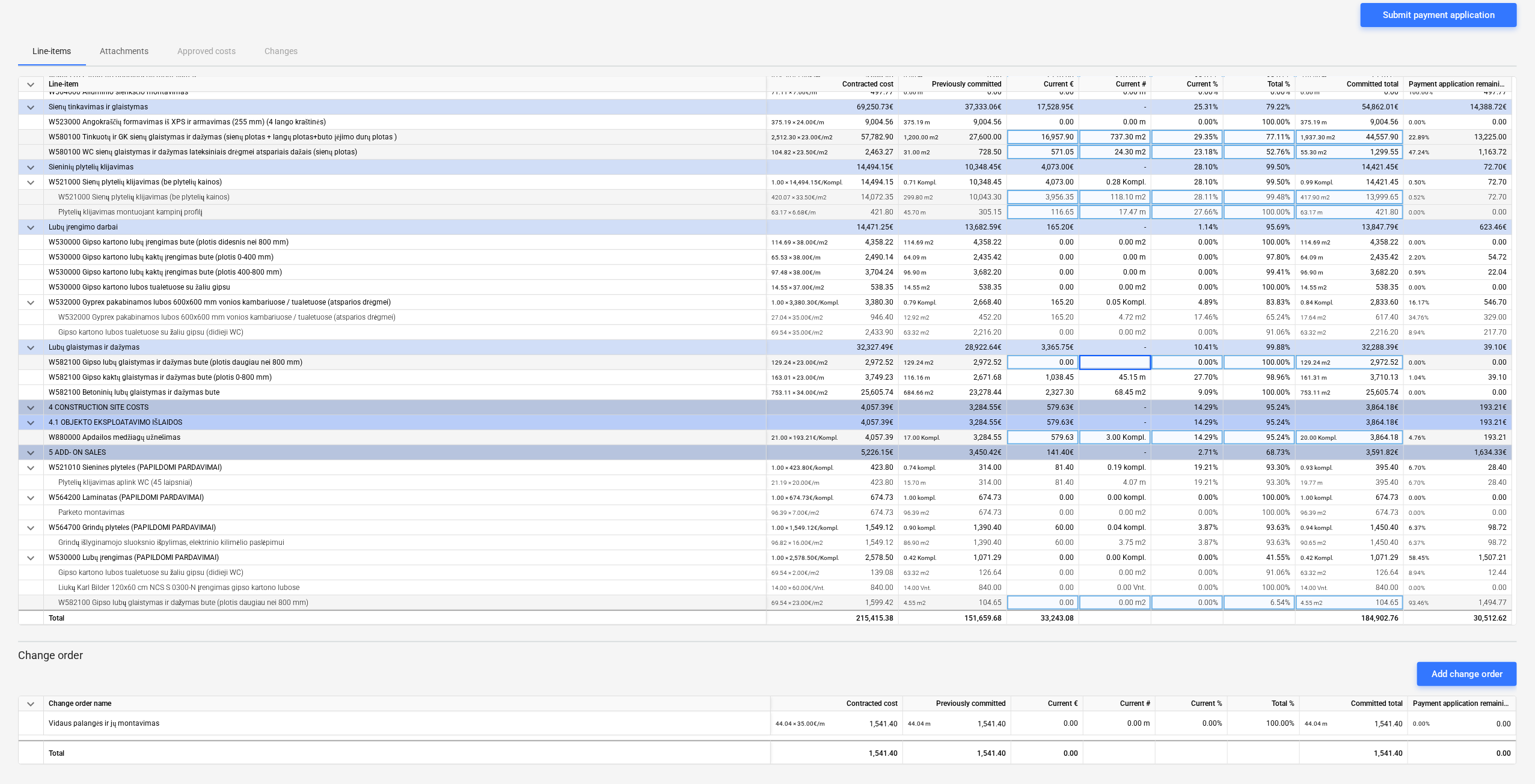
click at [1113, 601] on div "0.00 m2" at bounding box center [1115, 603] width 73 height 15
type input "62.31"
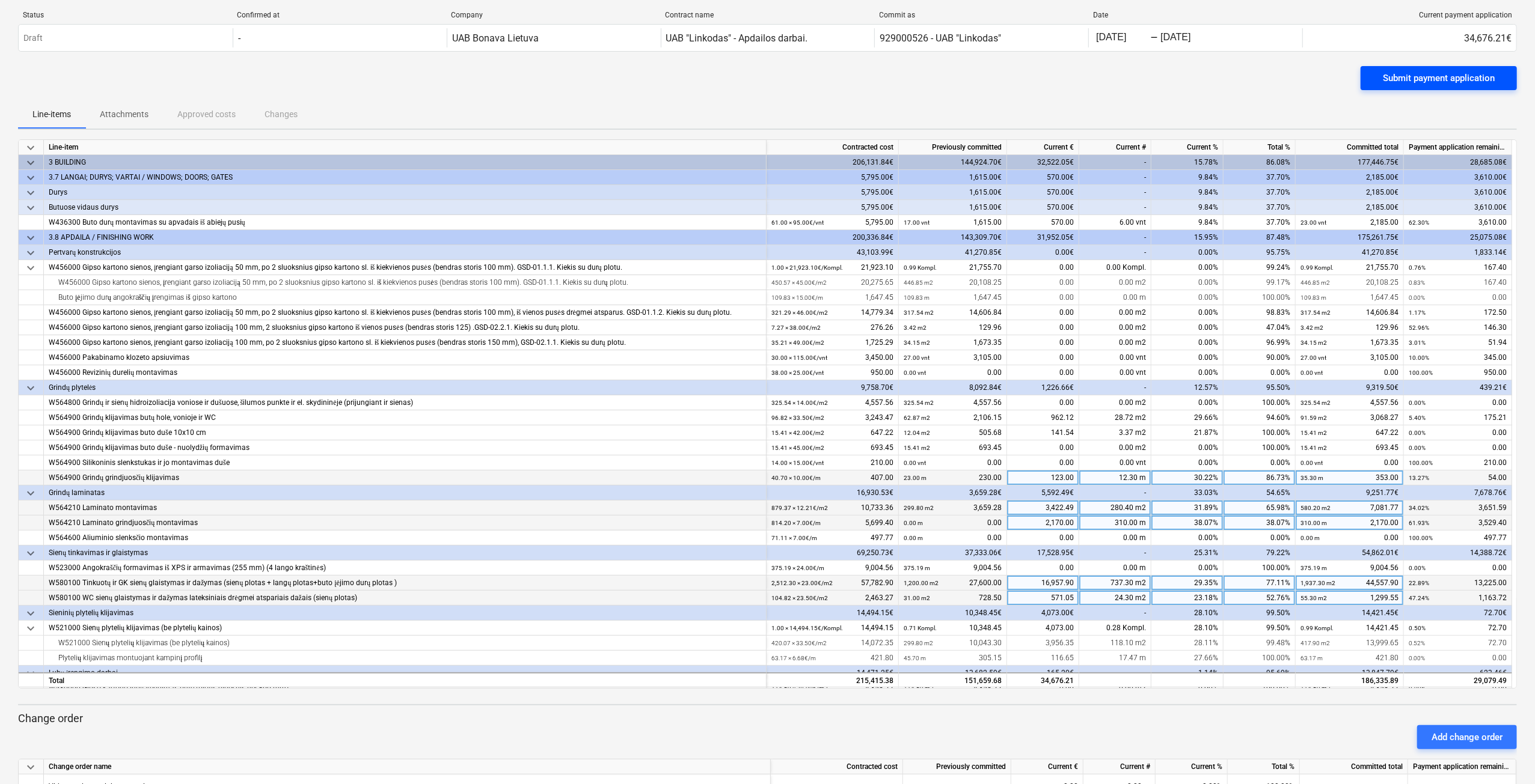
scroll to position [0, 0]
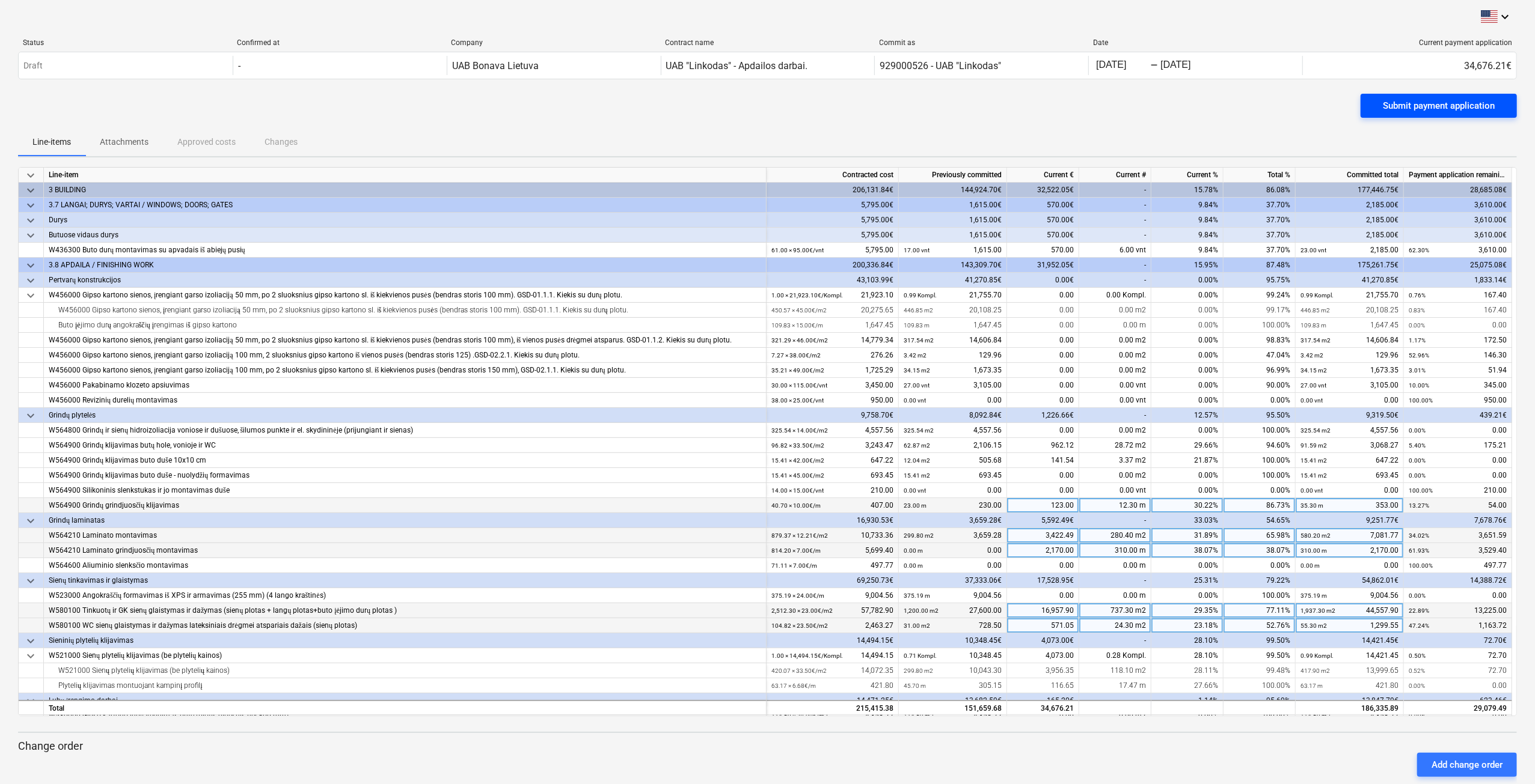
click at [1432, 102] on div "Submit payment application" at bounding box center [1439, 106] width 112 height 15
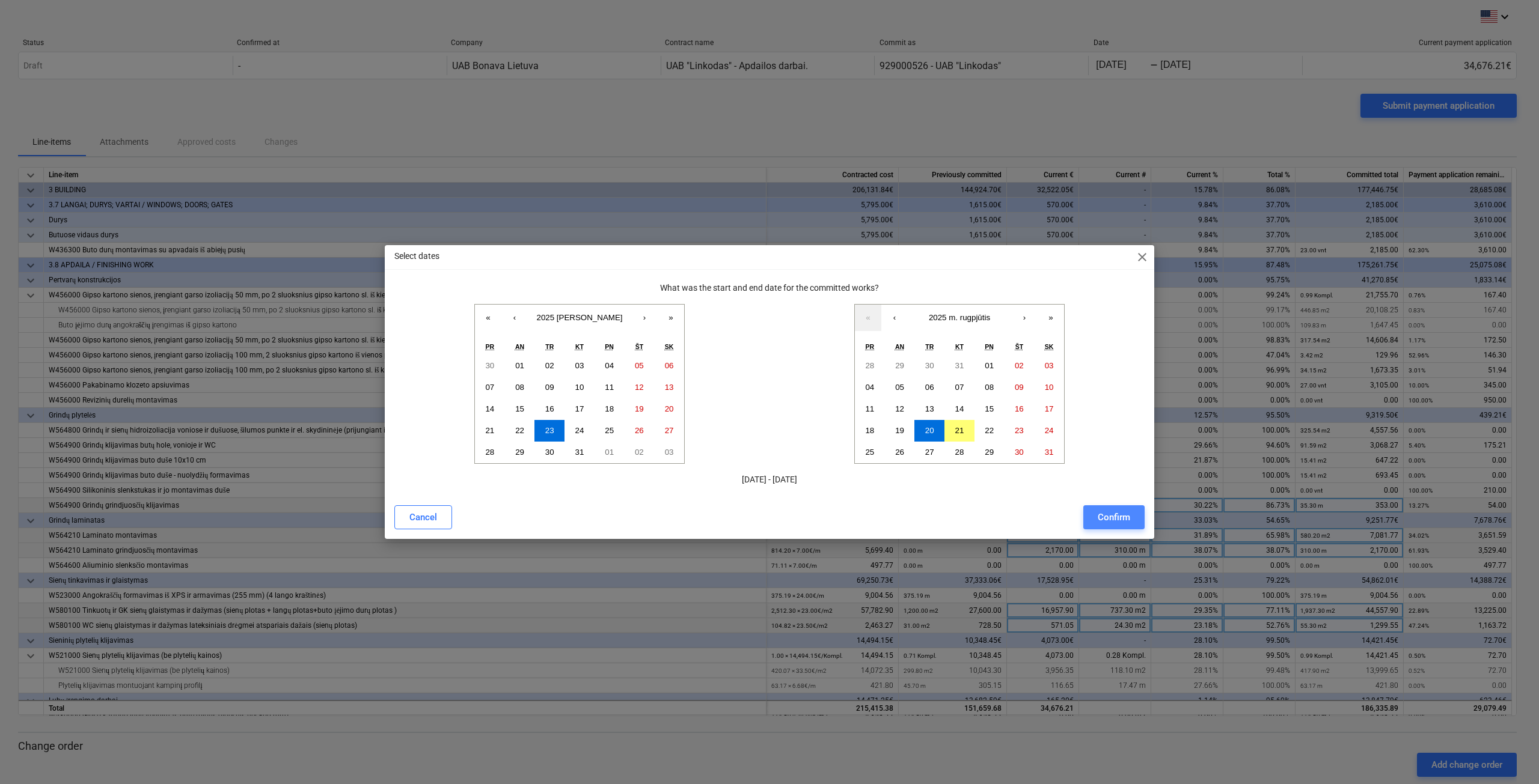
click at [1112, 517] on div "Confirm" at bounding box center [1113, 517] width 32 height 15
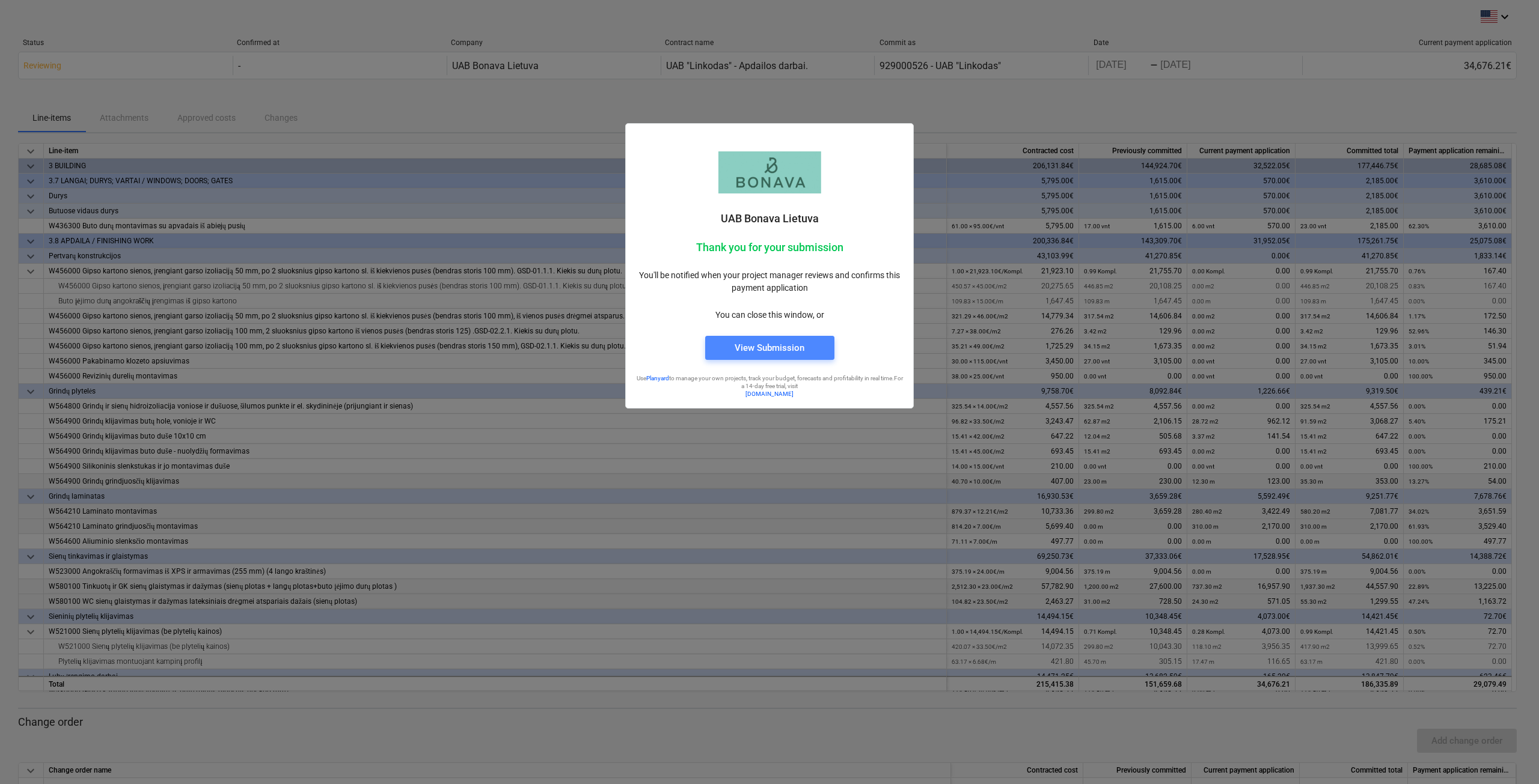
click at [763, 345] on div "View Submission" at bounding box center [770, 348] width 69 height 15
